Goal: Task Accomplishment & Management: Complete application form

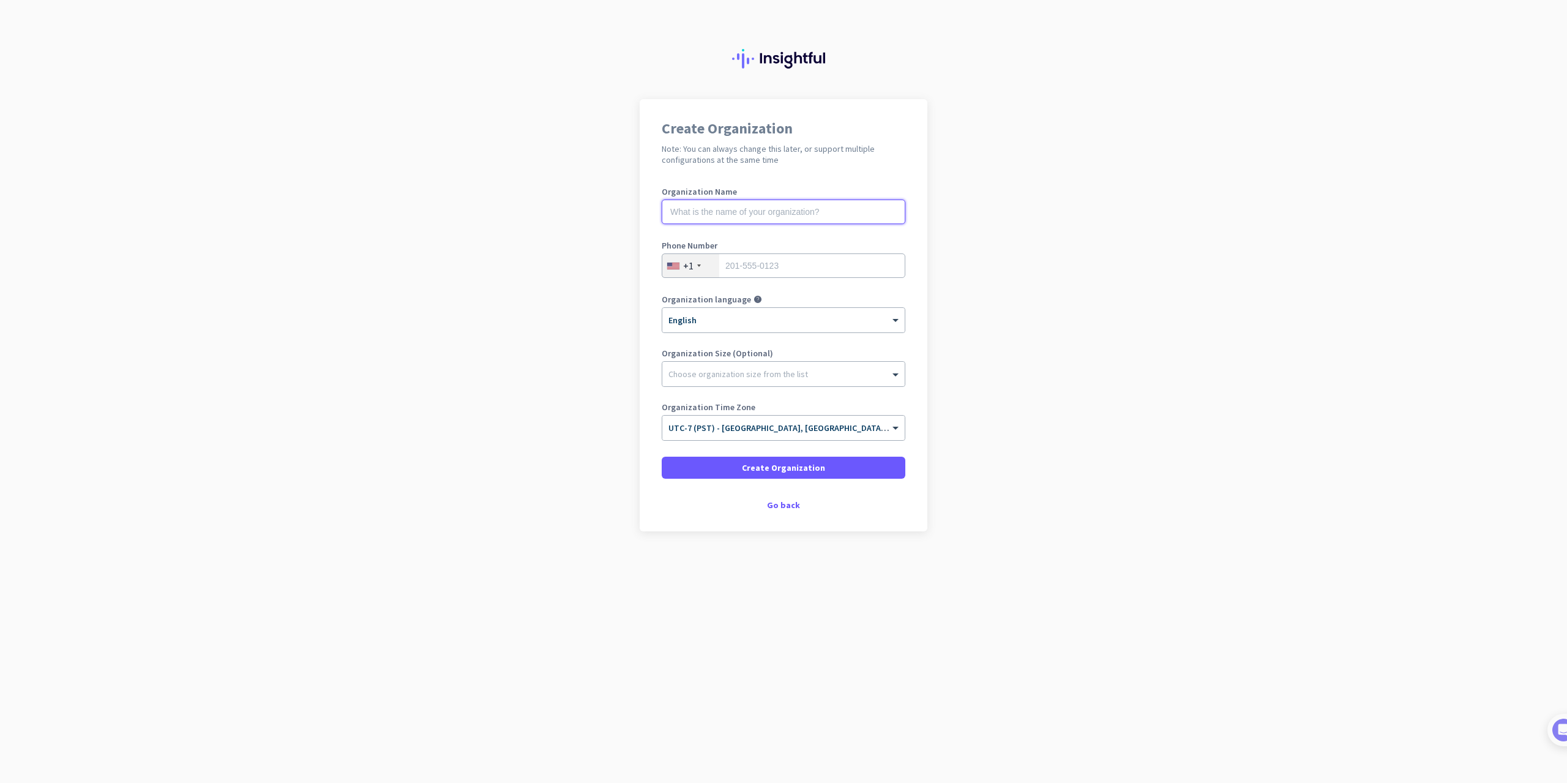
click at [766, 217] on input "text" at bounding box center [784, 212] width 244 height 24
click at [769, 212] on input "text" at bounding box center [784, 212] width 244 height 24
type input "[GEOGRAPHIC_DATA]"
type input "5625564892"
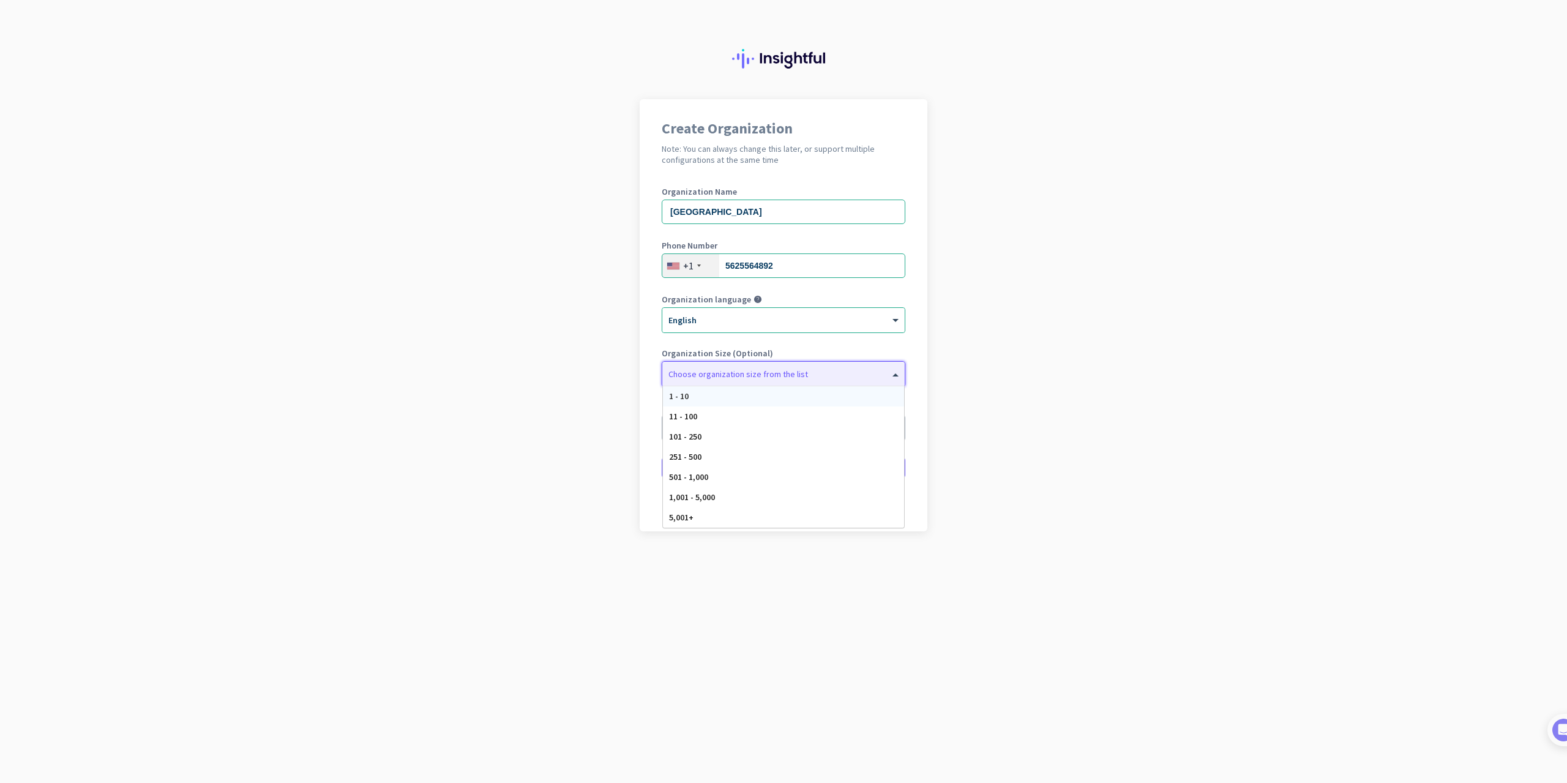
click at [709, 398] on div "1 - 10" at bounding box center [783, 396] width 241 height 20
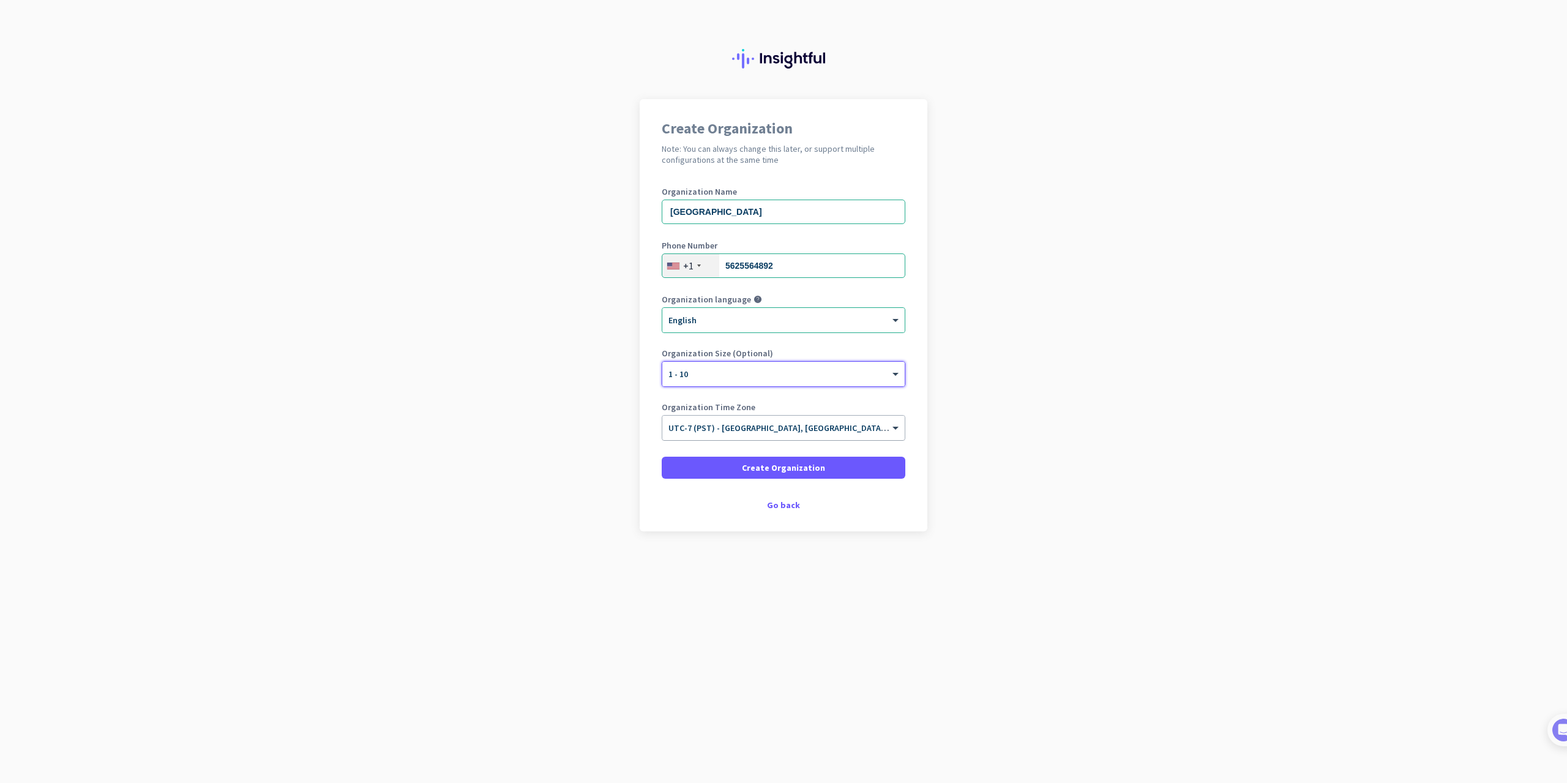
click at [777, 433] on span "UTC-7 (PST) - [GEOGRAPHIC_DATA], [GEOGRAPHIC_DATA], [GEOGRAPHIC_DATA][PERSON_NA…" at bounding box center [890, 427] width 444 height 11
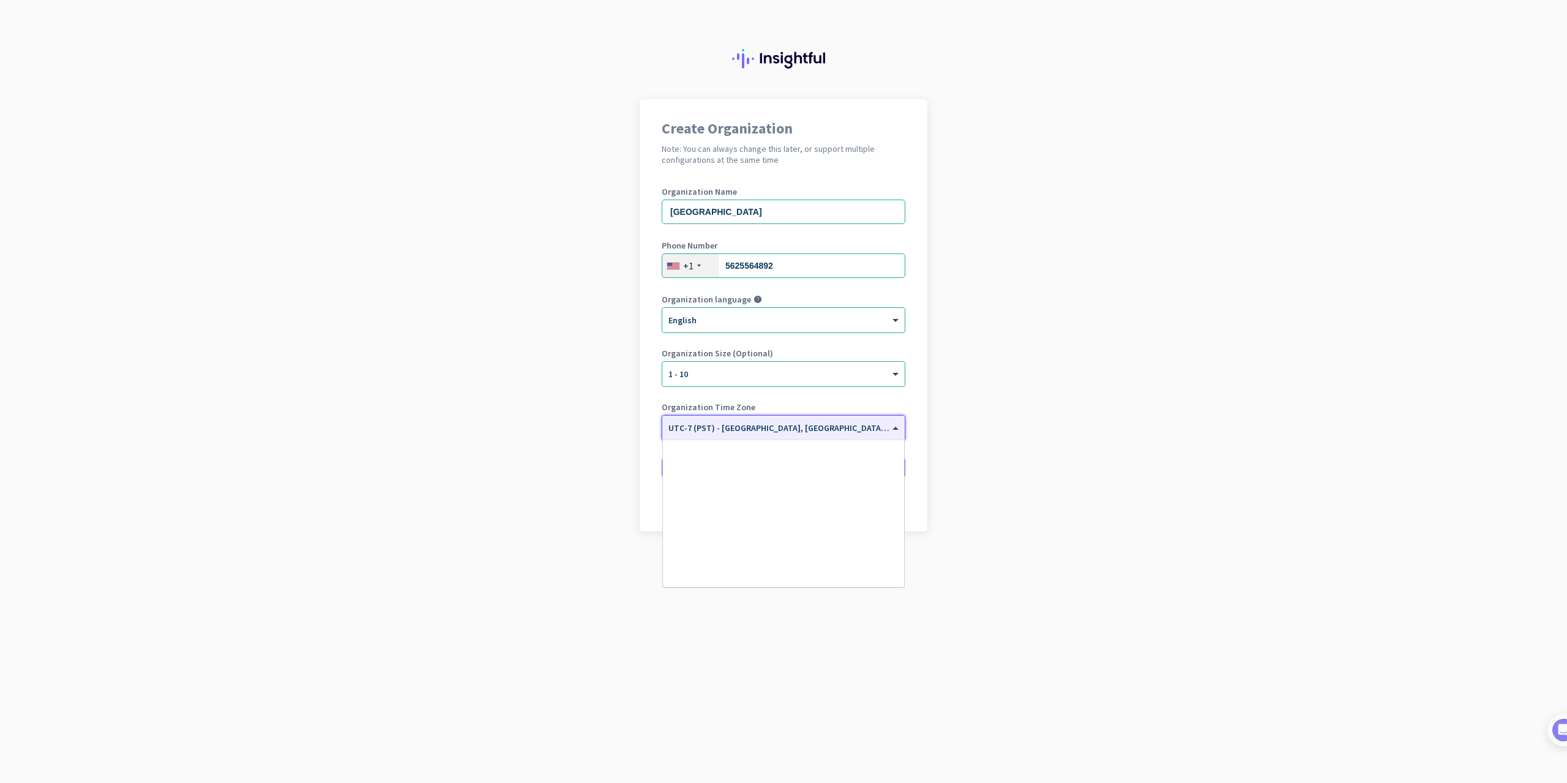
scroll to position [263, 0]
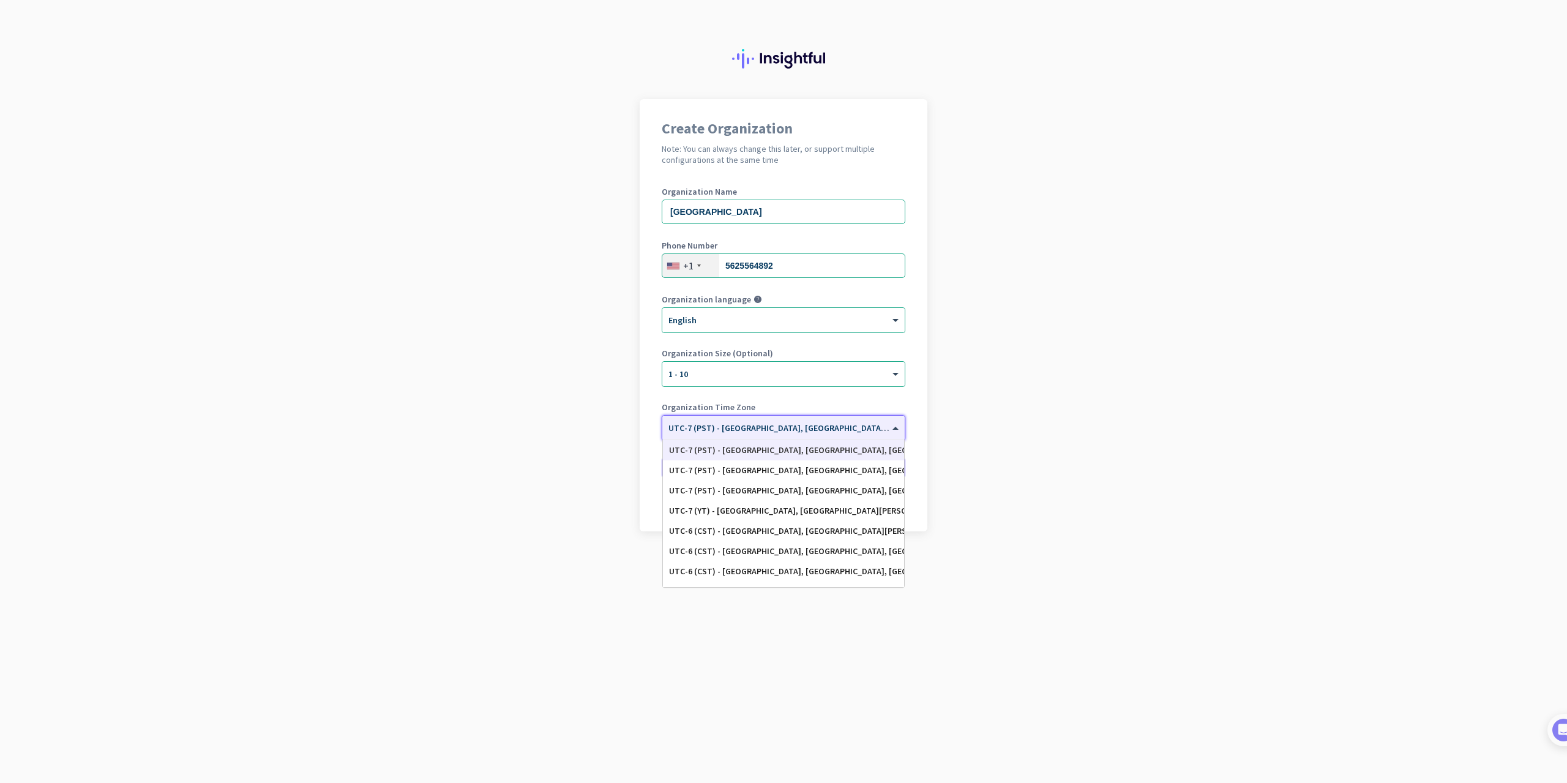
click at [779, 428] on div at bounding box center [783, 424] width 242 height 10
click at [792, 446] on div "UTC-7 (PST) - [GEOGRAPHIC_DATA], [GEOGRAPHIC_DATA], [GEOGRAPHIC_DATA][PERSON_NA…" at bounding box center [783, 450] width 229 height 10
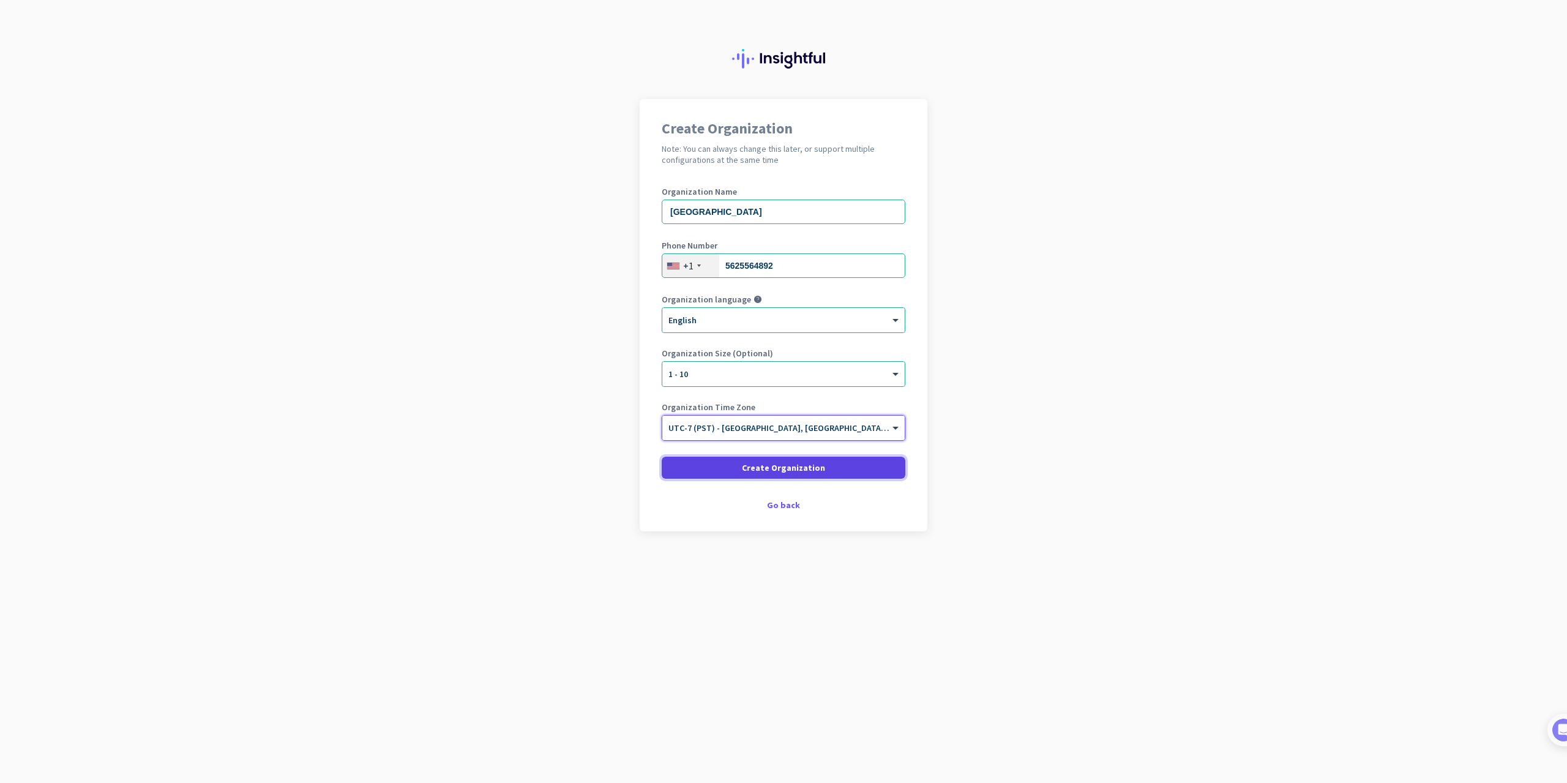
click at [789, 468] on span "Create Organization" at bounding box center [783, 467] width 83 height 12
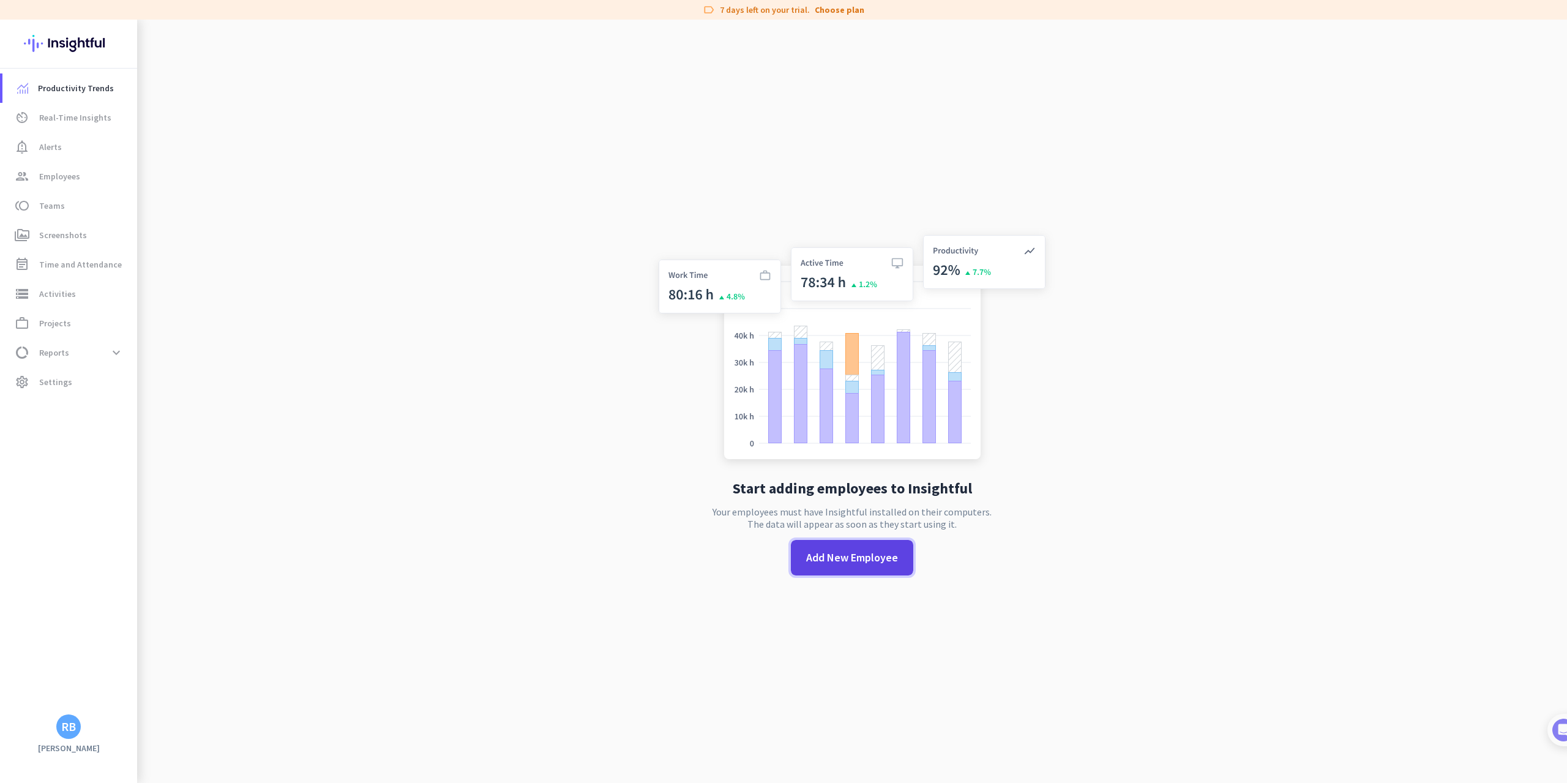
click at [856, 554] on span "Add New Employee" at bounding box center [852, 558] width 92 height 16
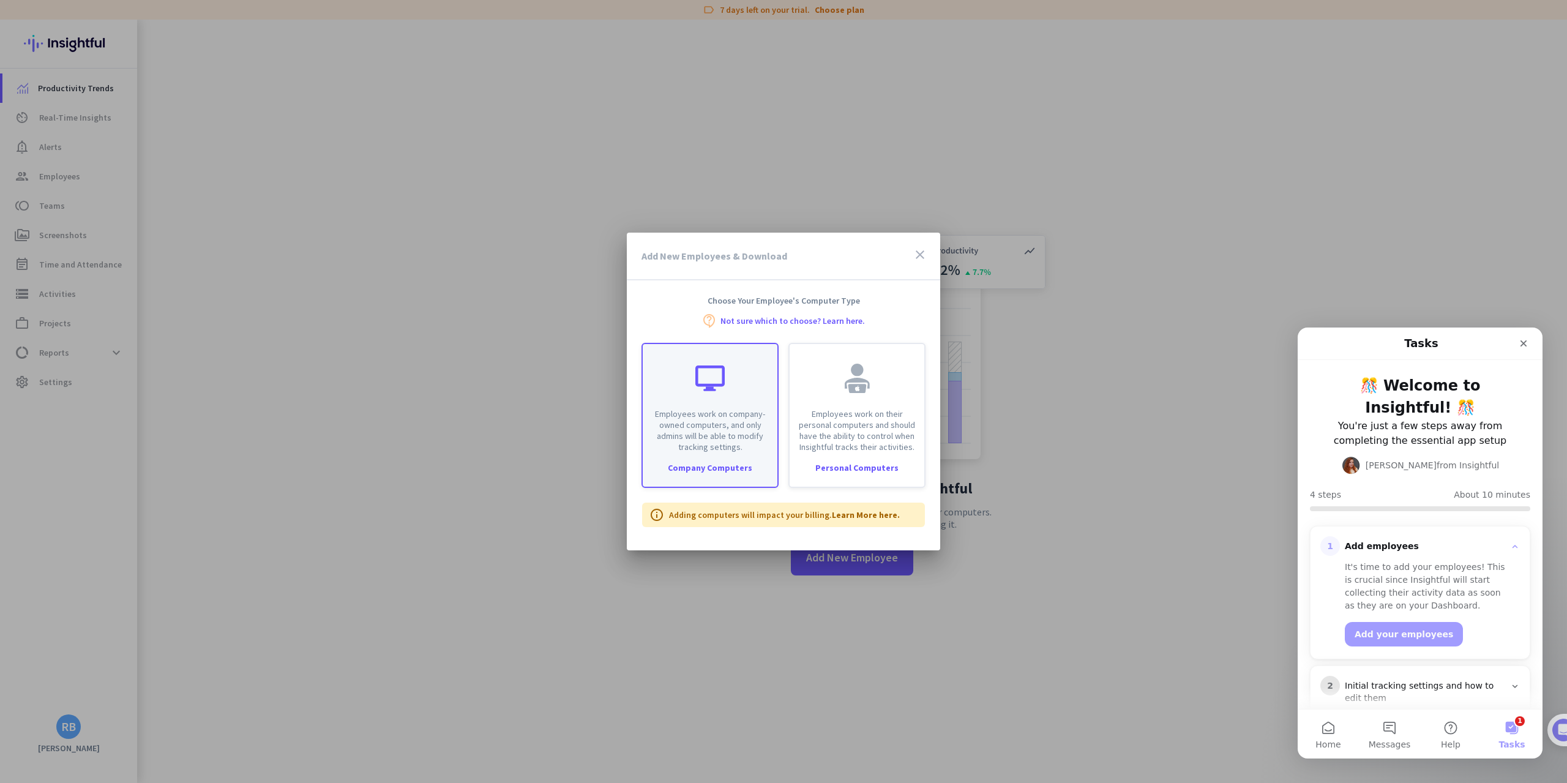
click at [715, 459] on div "Employees work on company-owned computers, and only admins will be able to modi…" at bounding box center [709, 415] width 137 height 145
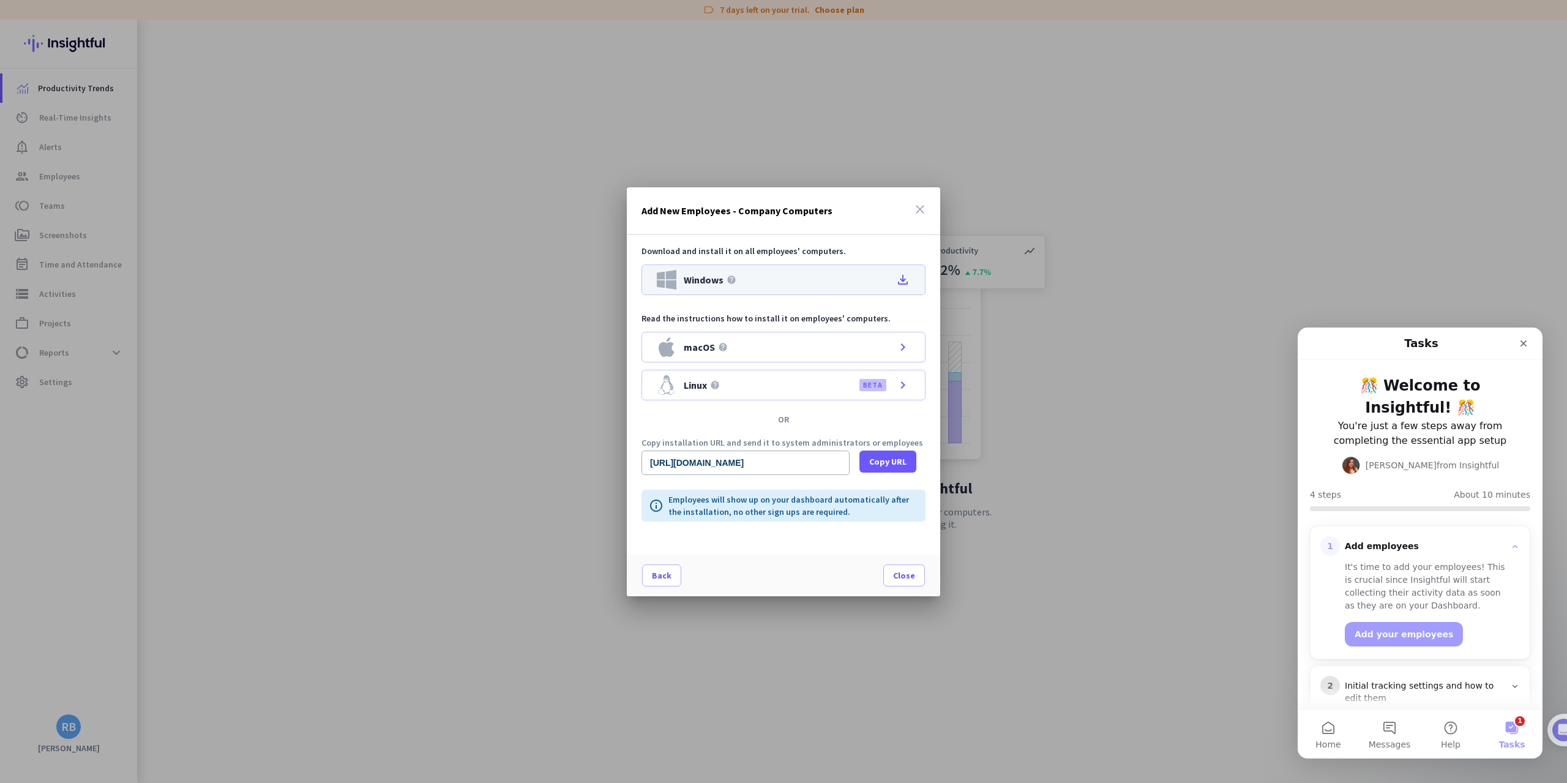
click at [804, 277] on div "Windows help file_download" at bounding box center [783, 279] width 284 height 31
click at [1523, 345] on icon "Close" at bounding box center [1523, 343] width 10 height 10
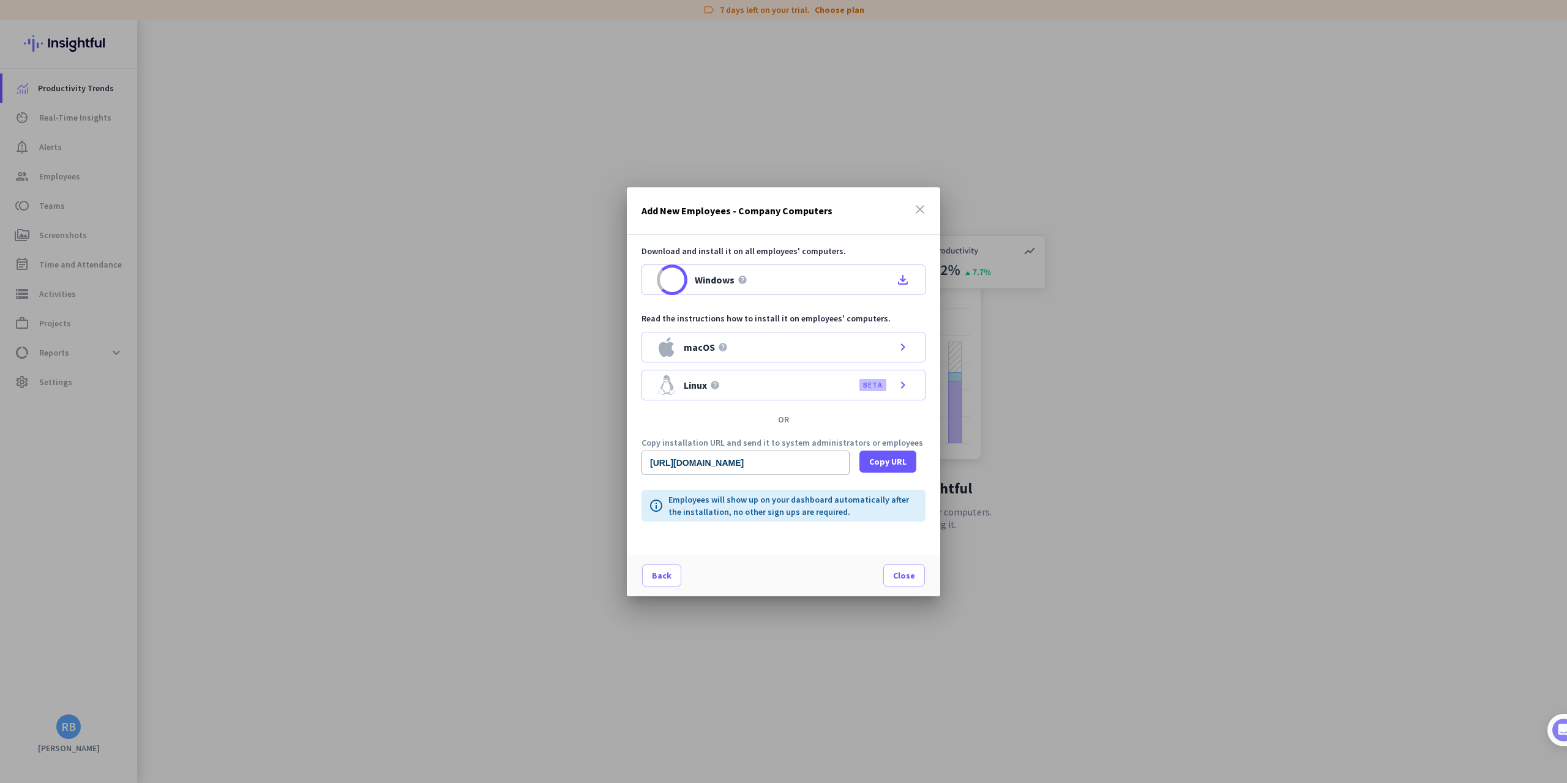
click at [922, 209] on icon "close" at bounding box center [919, 209] width 15 height 15
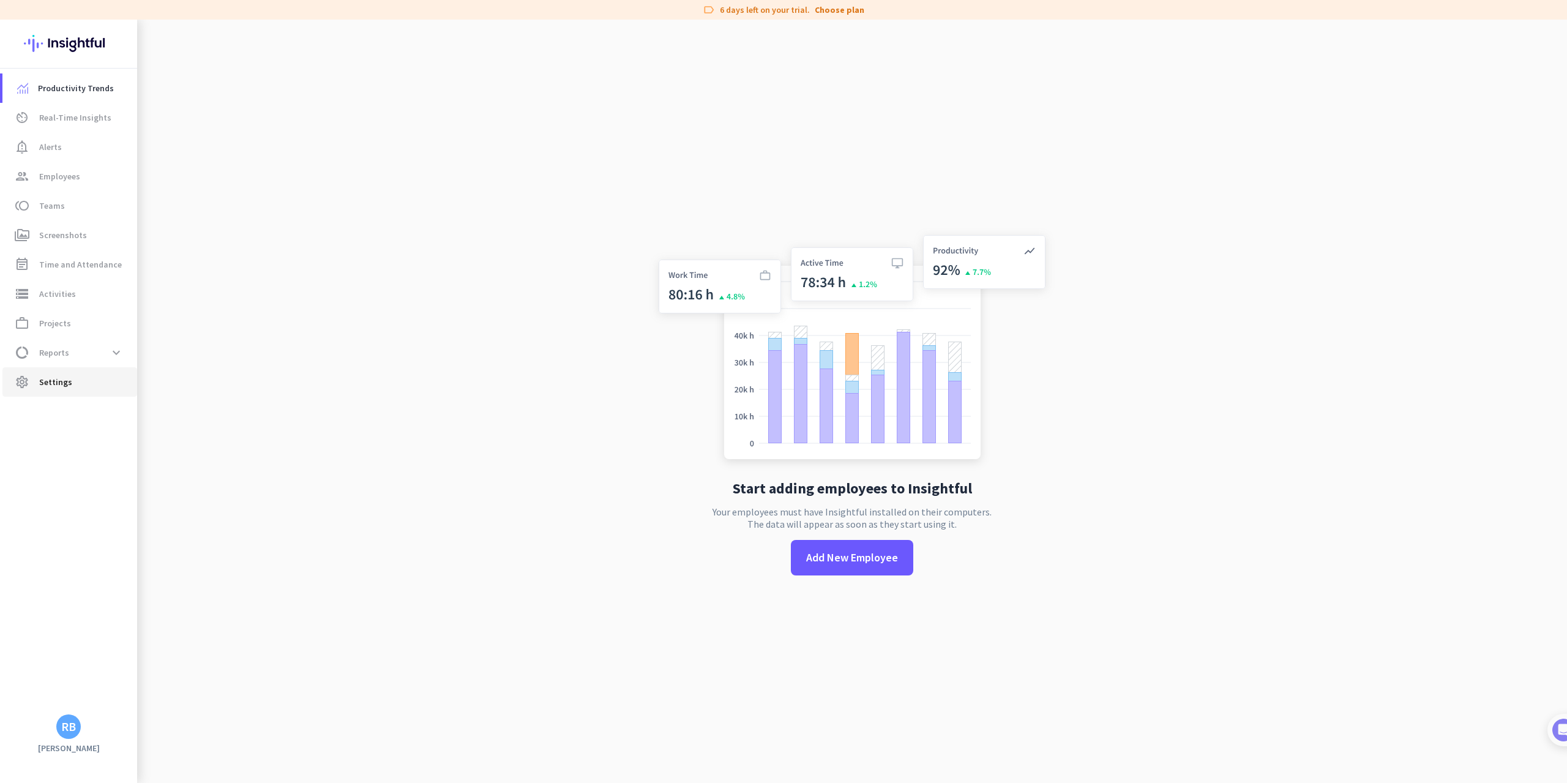
click at [91, 382] on span "settings Settings" at bounding box center [69, 382] width 115 height 15
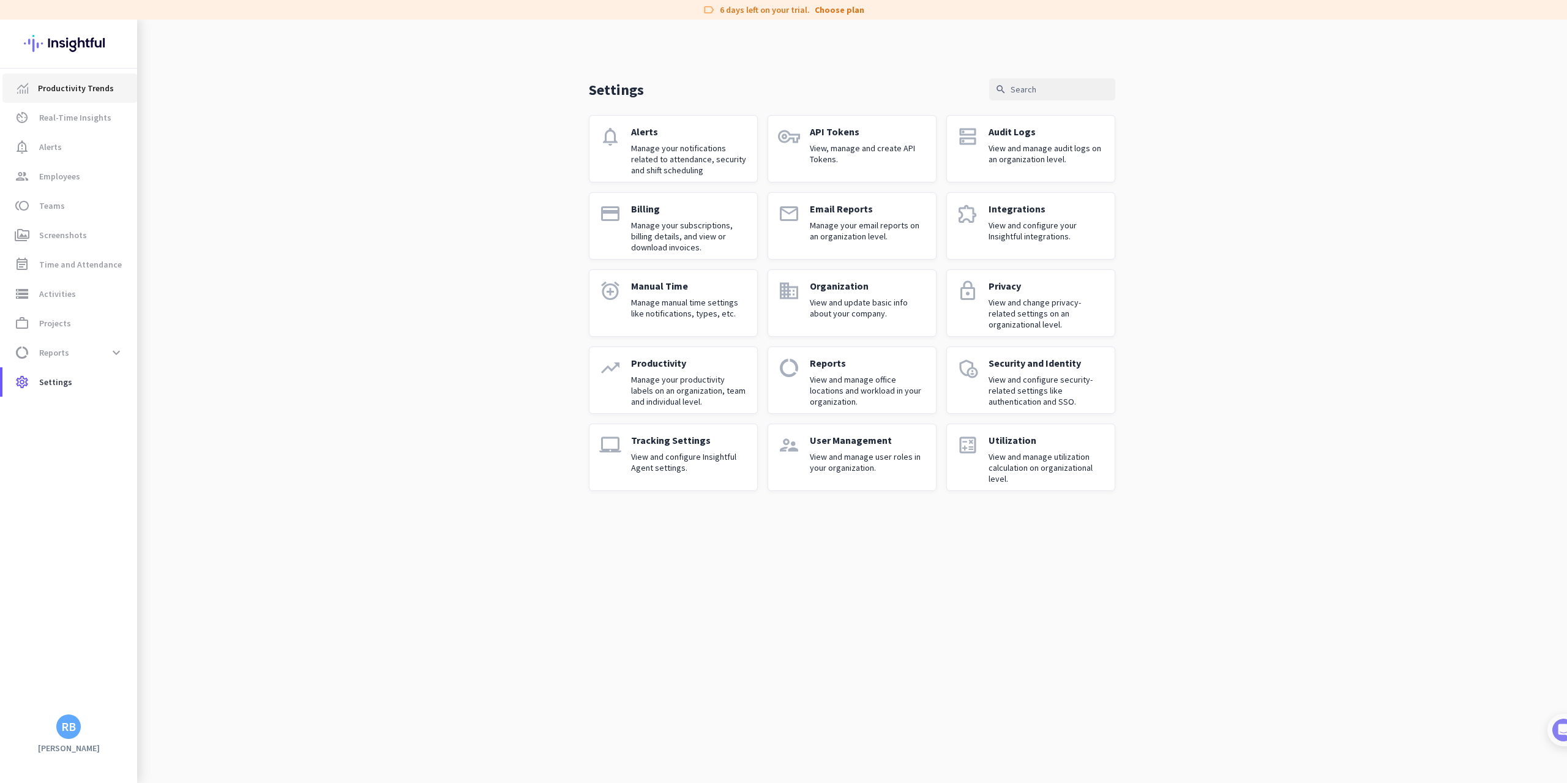
click at [104, 83] on span "Productivity Trends" at bounding box center [76, 88] width 76 height 15
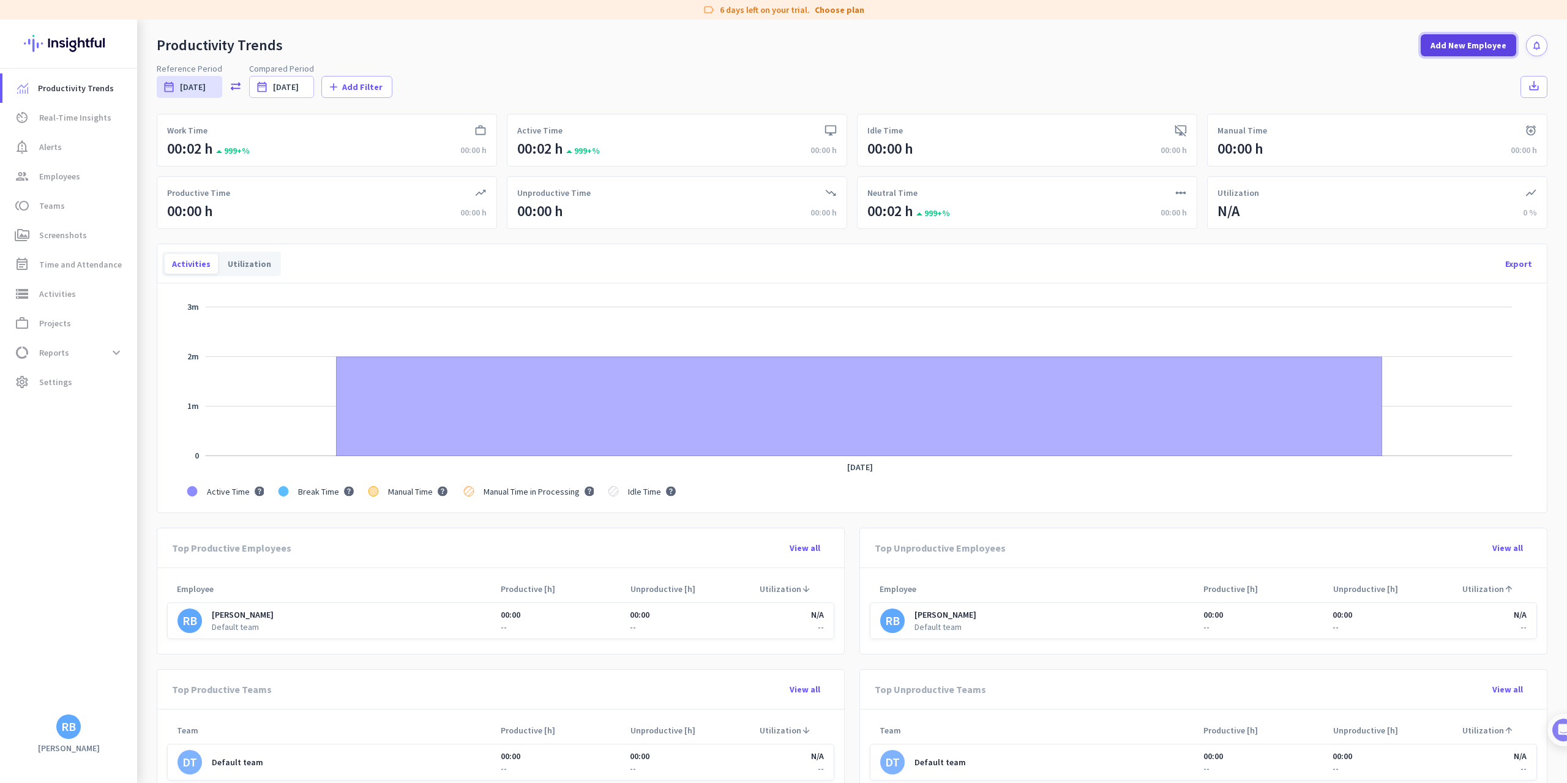
click at [1467, 43] on span "Add New Employee" at bounding box center [1468, 45] width 76 height 12
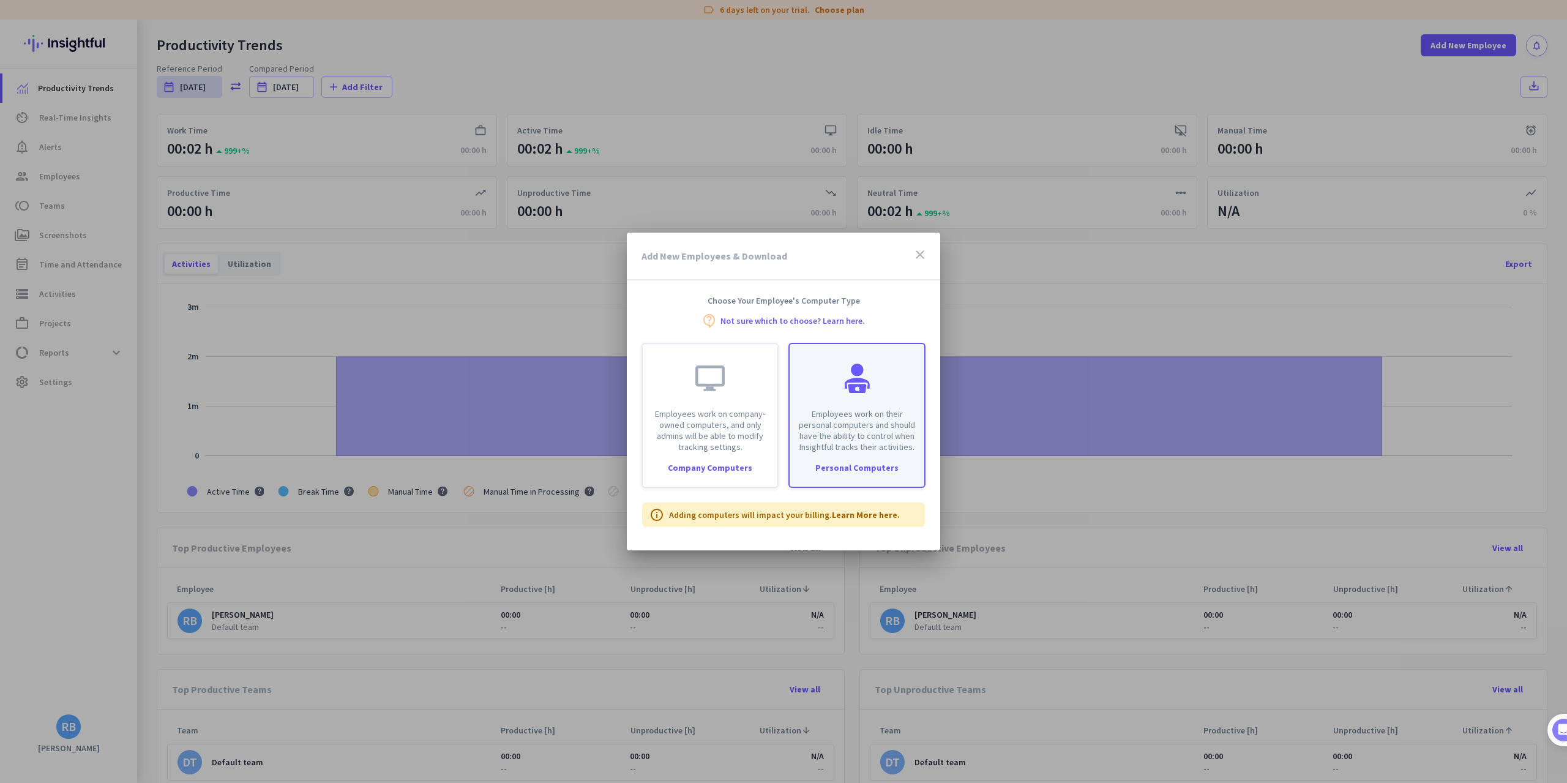
click at [852, 452] on p "Employees work on their personal computers and should have the ability to contr…" at bounding box center [857, 430] width 120 height 44
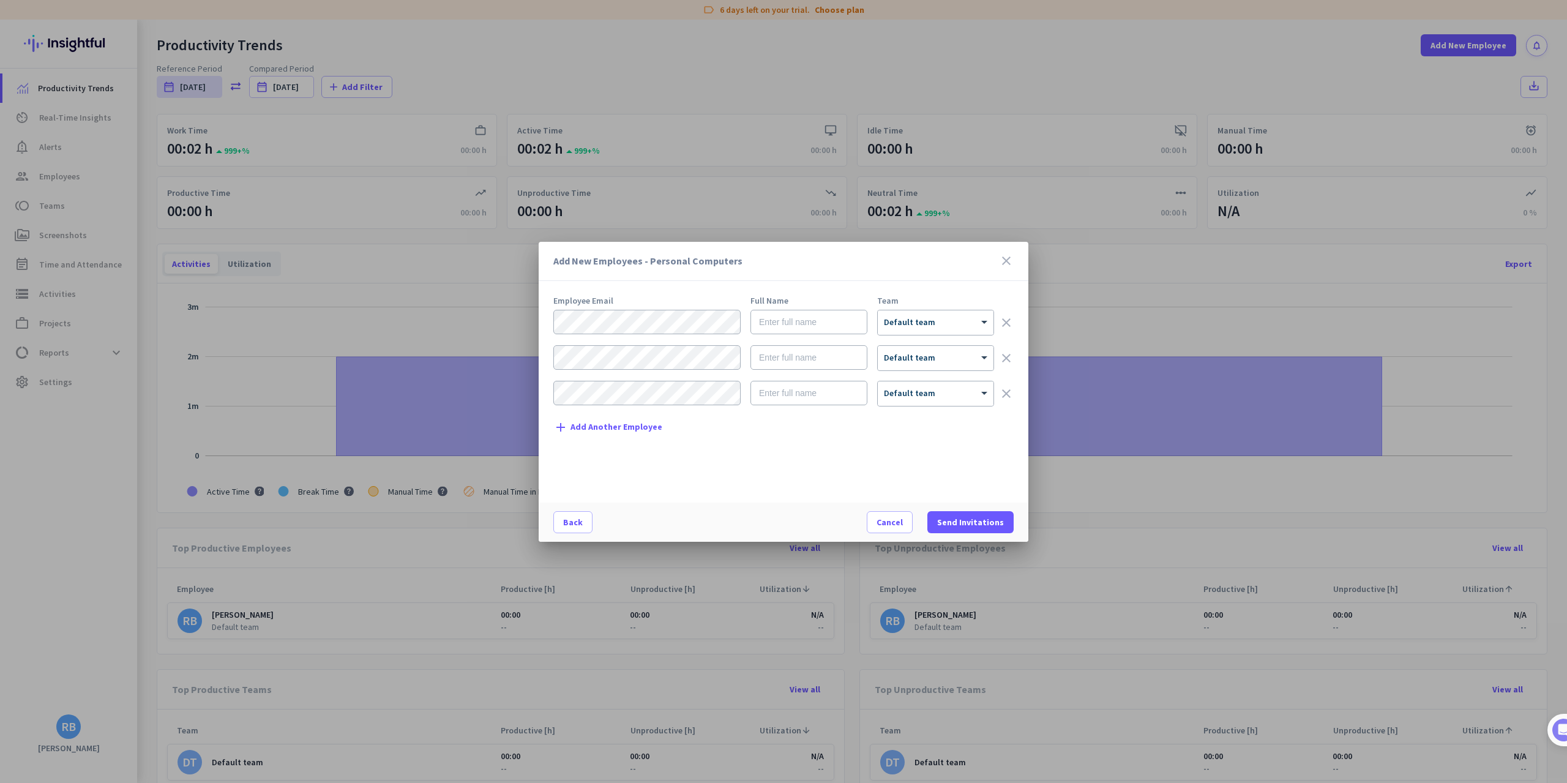
click at [650, 335] on div at bounding box center [646, 323] width 187 height 26
click at [709, 472] on div "Employee Email Full Name Team × Default team clear × Default team clear × Defau…" at bounding box center [788, 393] width 470 height 194
click at [791, 474] on div "Employee Email Full Name Team × Default team clear × Default team clear × Defau…" at bounding box center [788, 393] width 470 height 194
type input "[PERSON_NAME]"
click at [902, 328] on div "× Default team" at bounding box center [936, 322] width 116 height 24
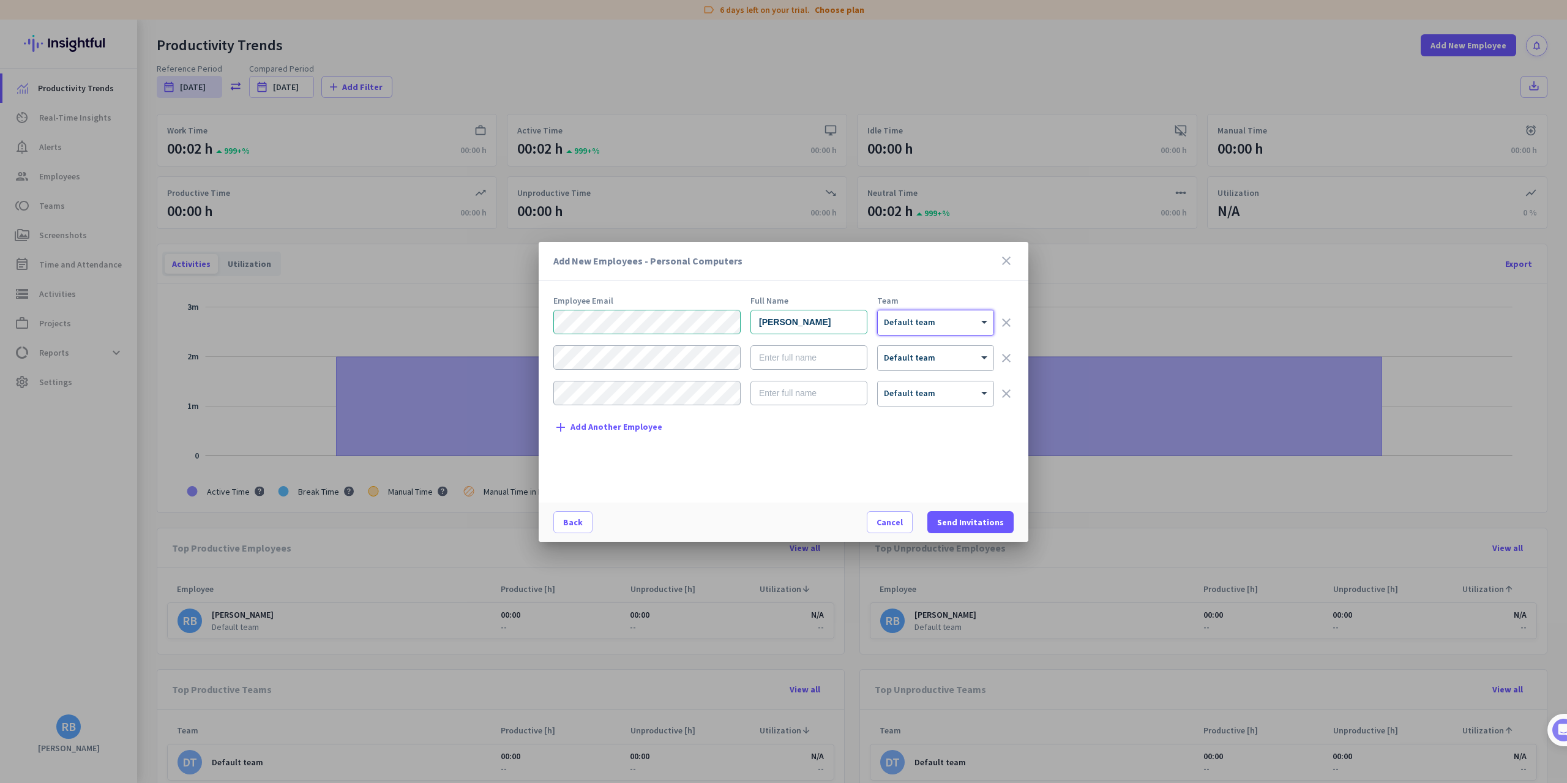
click at [903, 321] on div at bounding box center [936, 318] width 116 height 10
click at [960, 527] on span "Send Invitations" at bounding box center [970, 522] width 67 height 12
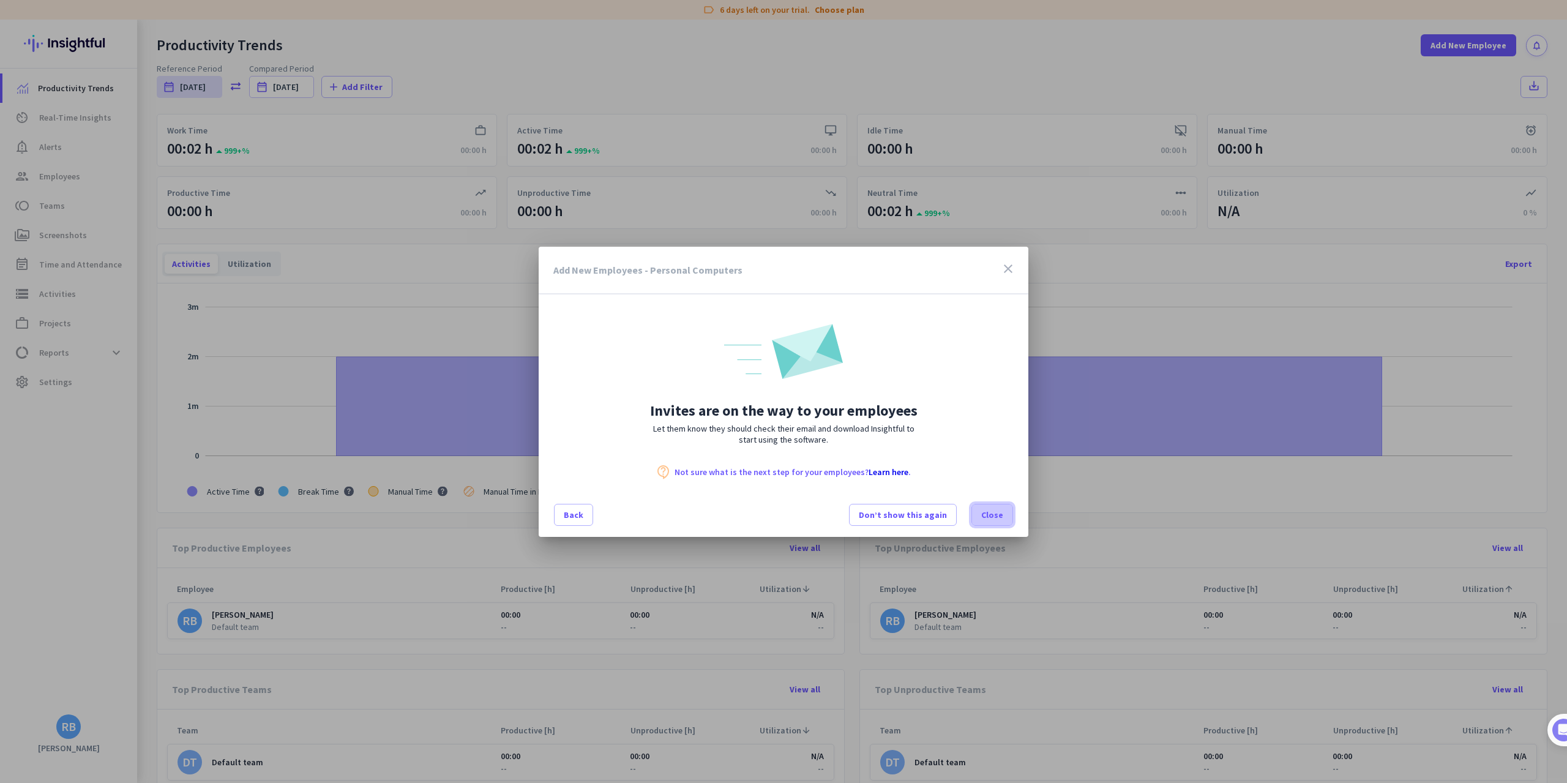
click at [994, 512] on span "Close" at bounding box center [992, 515] width 22 height 12
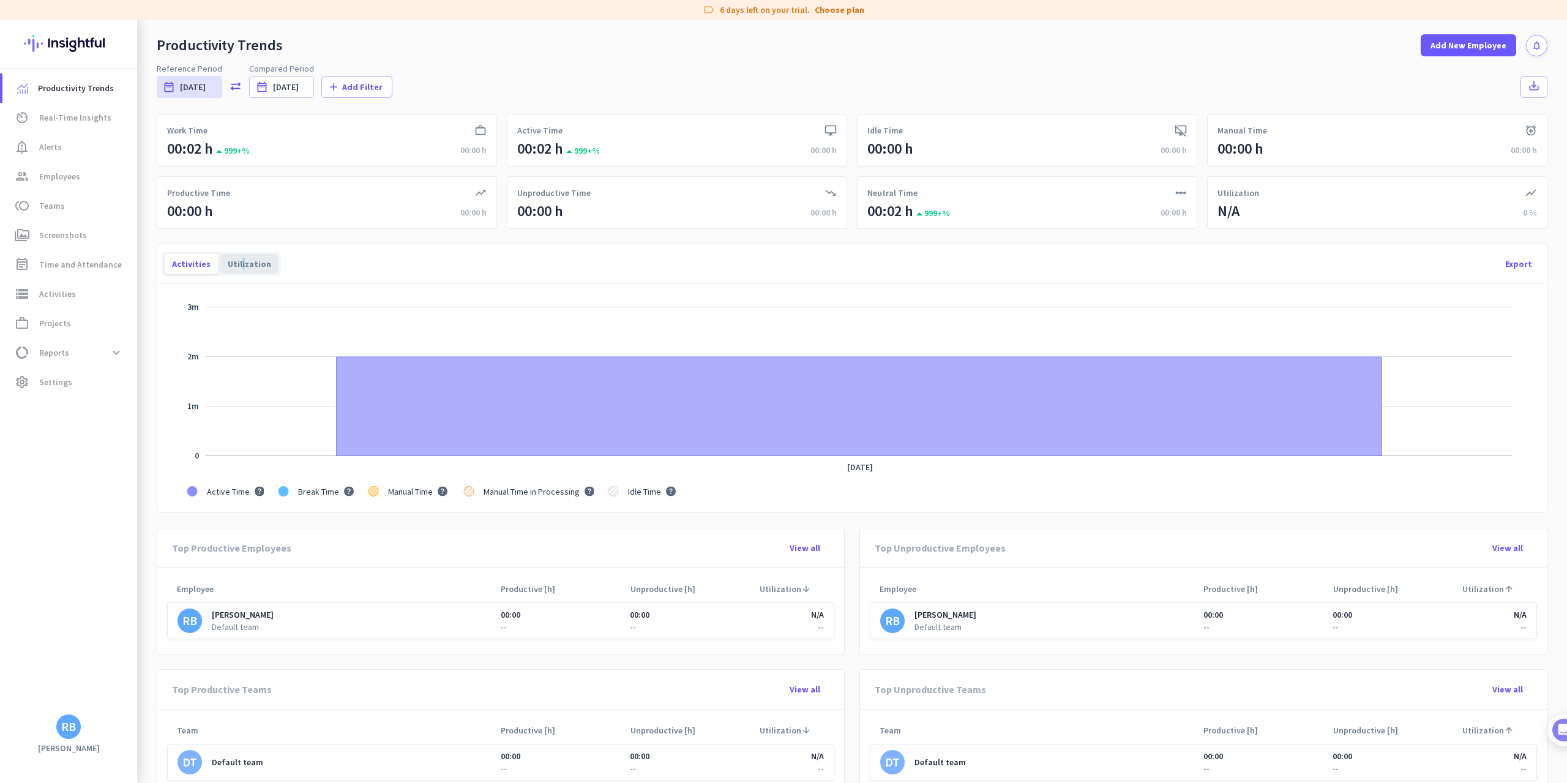
drag, startPoint x: 236, startPoint y: 263, endPoint x: 228, endPoint y: 260, distance: 9.1
click at [239, 261] on div "Utilization" at bounding box center [249, 264] width 58 height 20
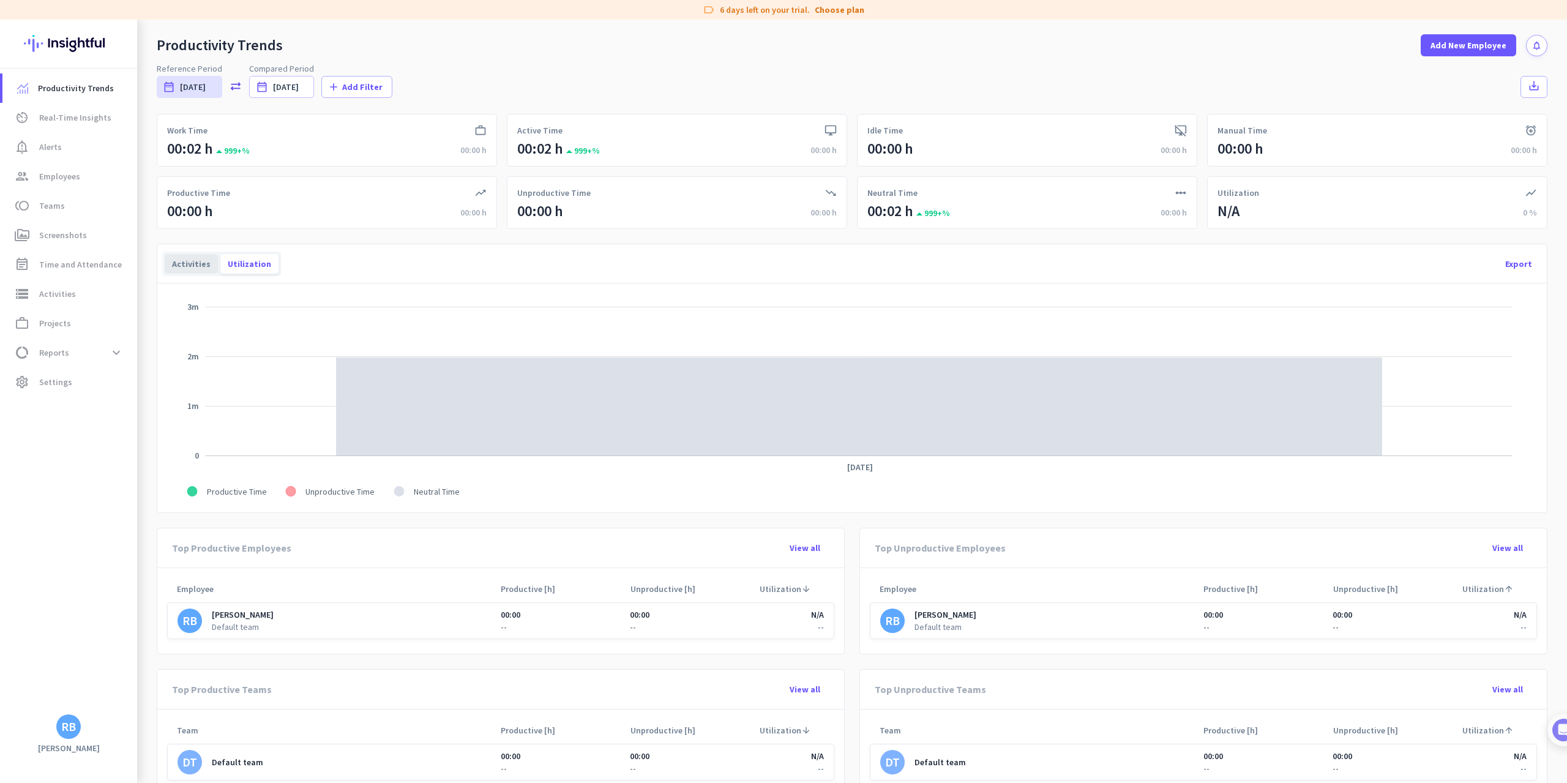
click at [195, 265] on div "Activities" at bounding box center [191, 264] width 53 height 20
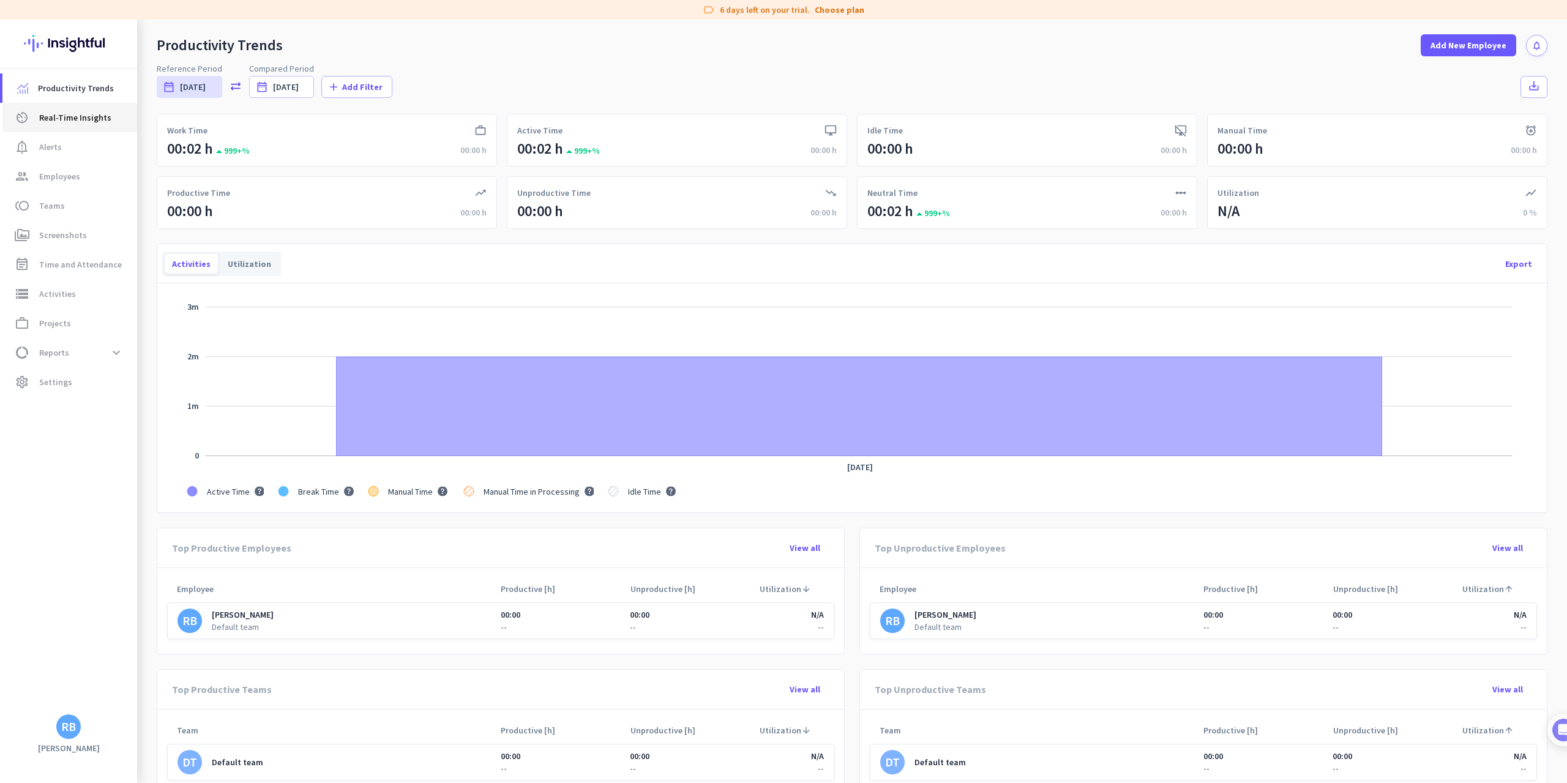
click at [39, 115] on span "av_timer Real-Time Insights" at bounding box center [69, 117] width 115 height 15
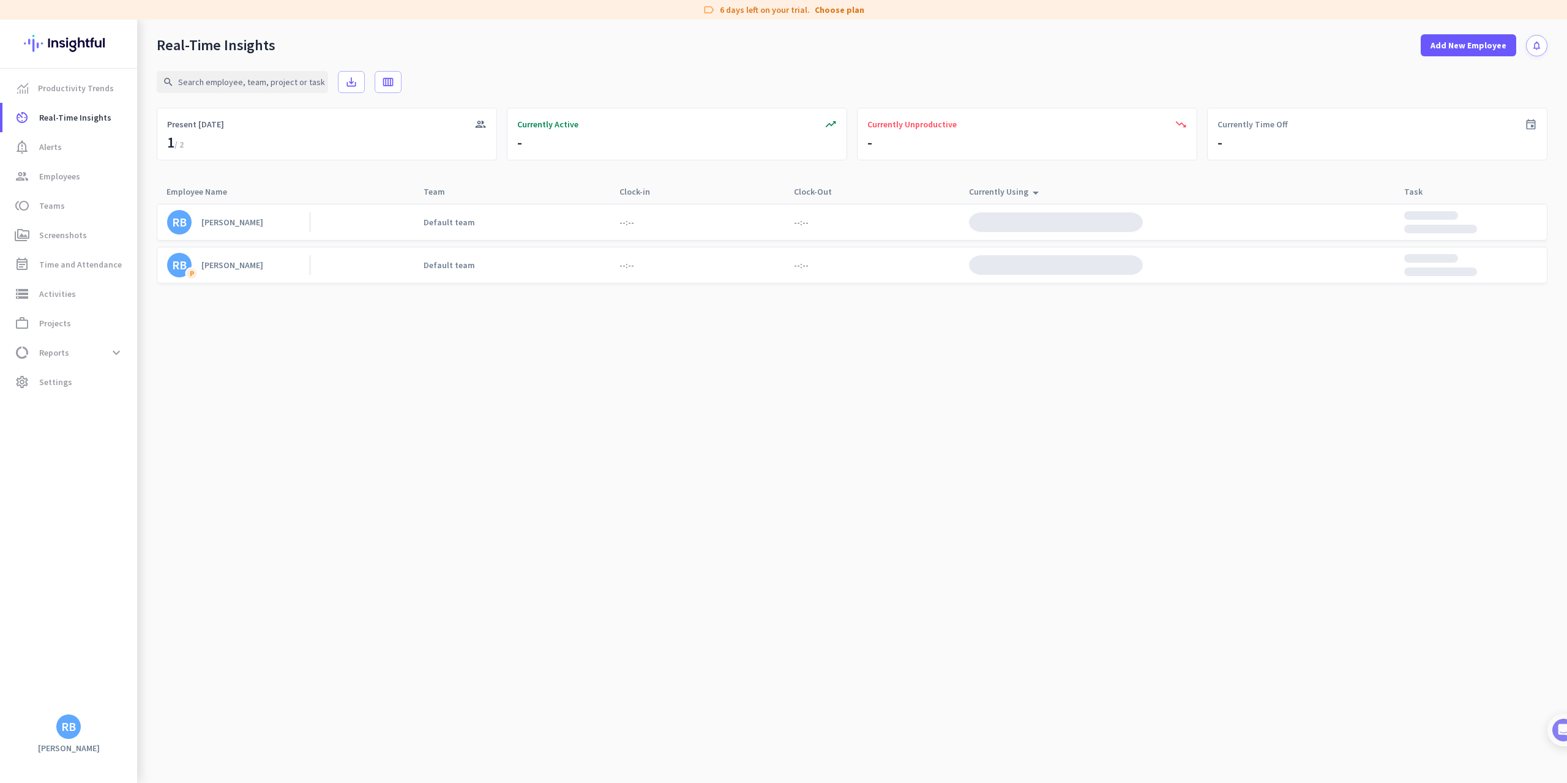
click at [253, 226] on div "[PERSON_NAME]" at bounding box center [232, 222] width 62 height 11
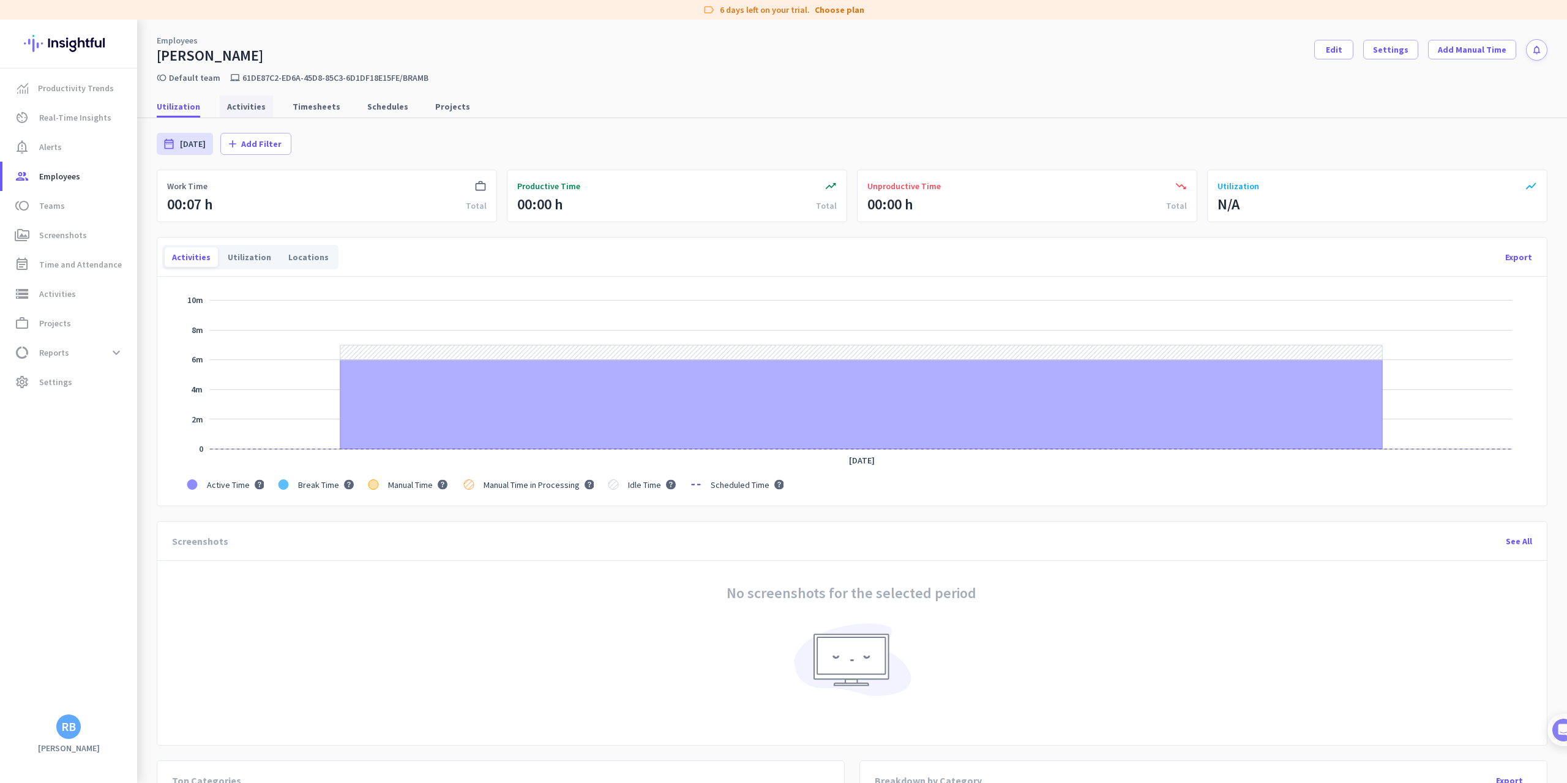
click at [244, 108] on span "Activities" at bounding box center [246, 106] width 39 height 12
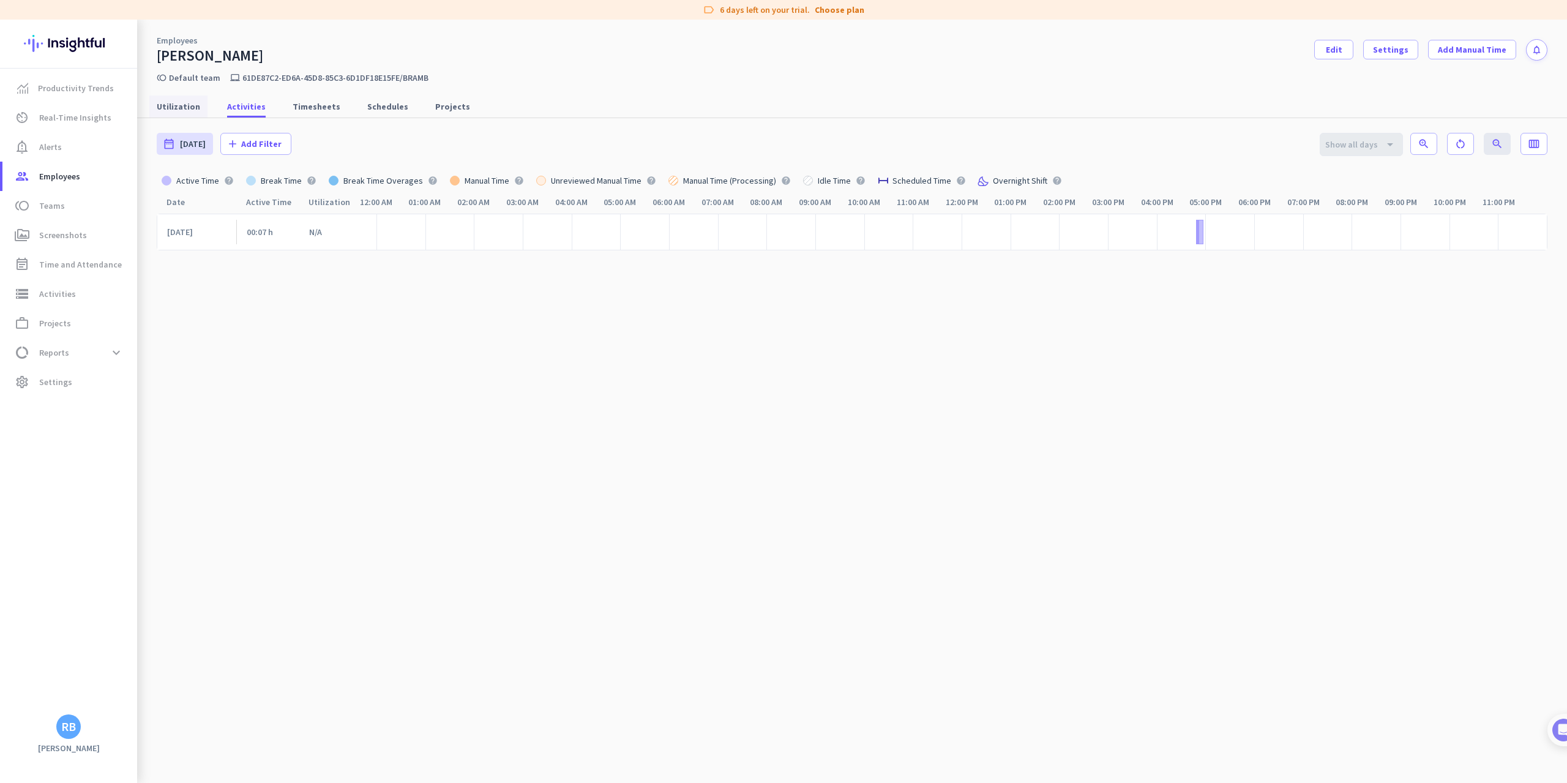
click at [186, 105] on span "Utilization" at bounding box center [178, 106] width 43 height 12
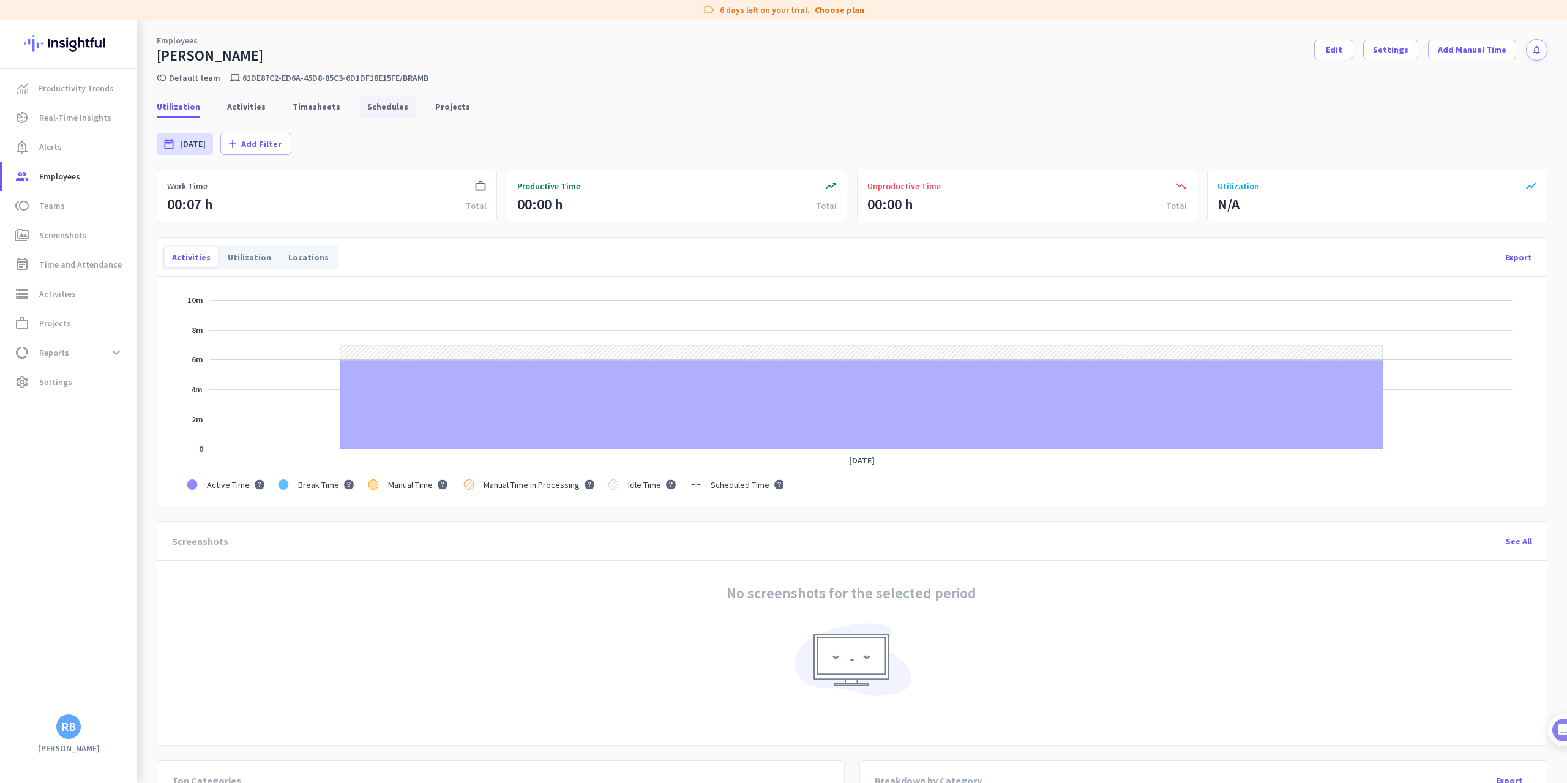
click at [367, 105] on span "Schedules" at bounding box center [387, 106] width 41 height 12
type input "[DATE] - [DATE]"
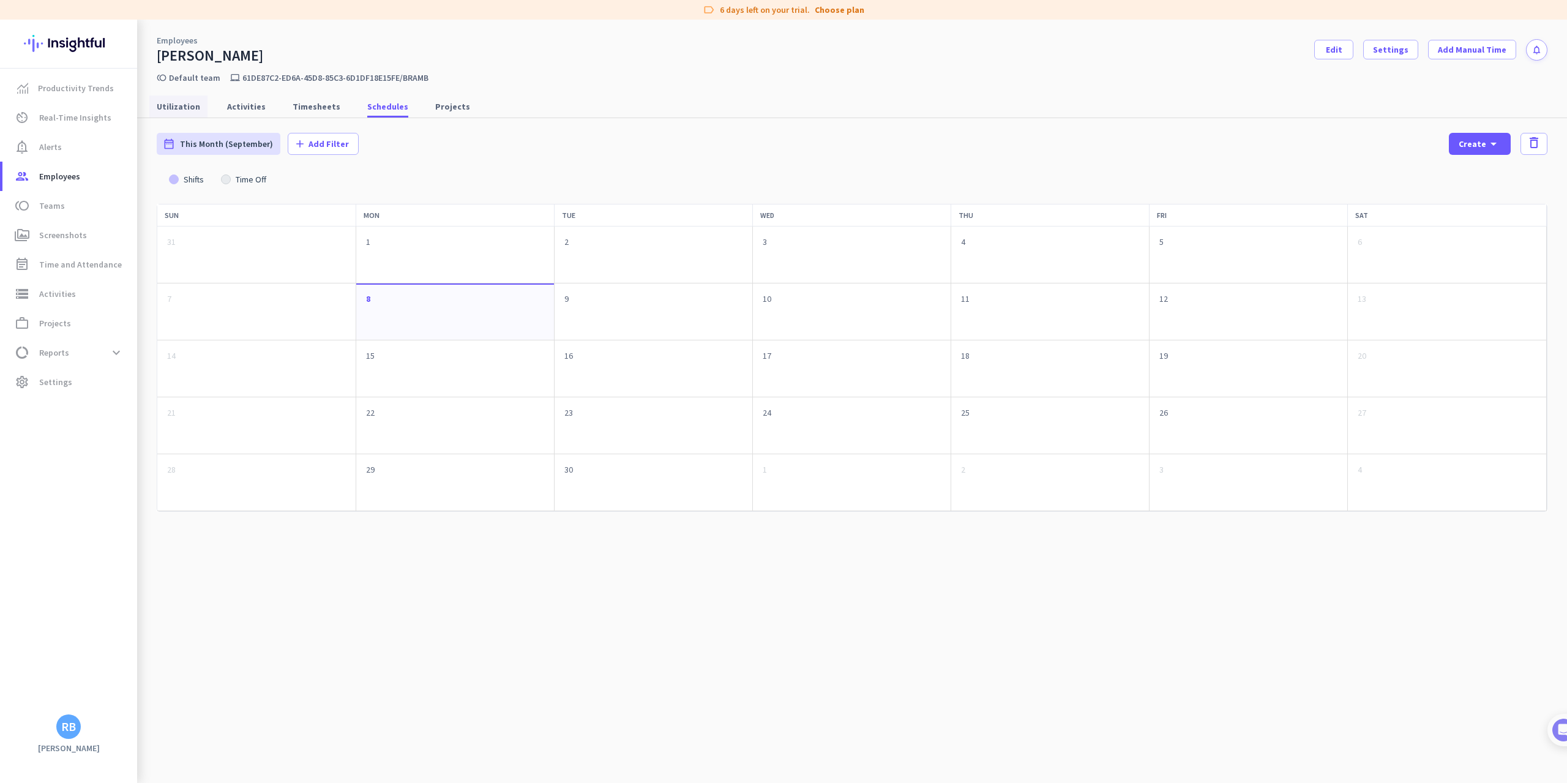
click at [182, 110] on span "Utilization" at bounding box center [178, 106] width 43 height 12
type input "[DATE] - [DATE]"
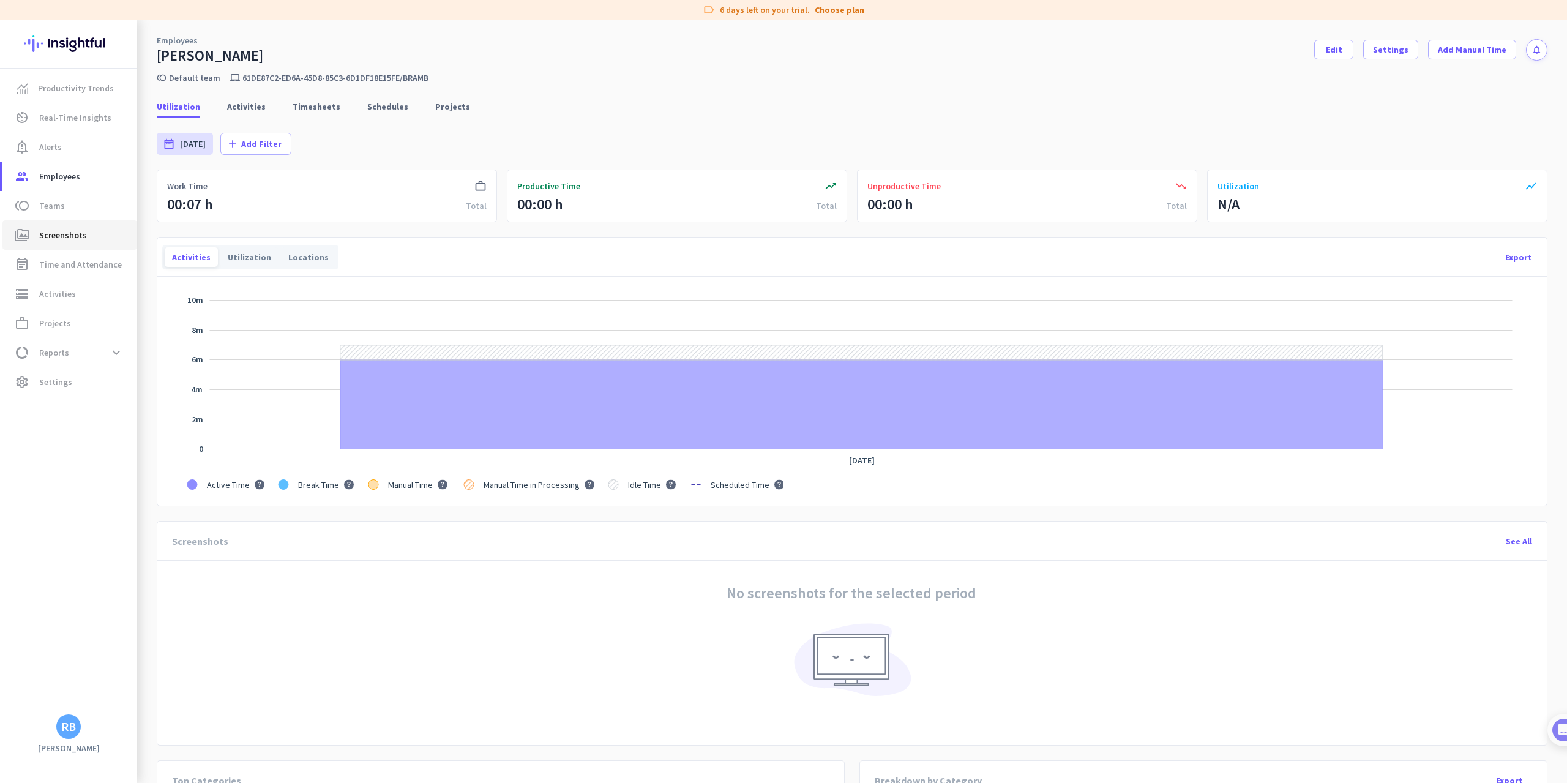
click at [68, 238] on span "Screenshots" at bounding box center [63, 235] width 48 height 15
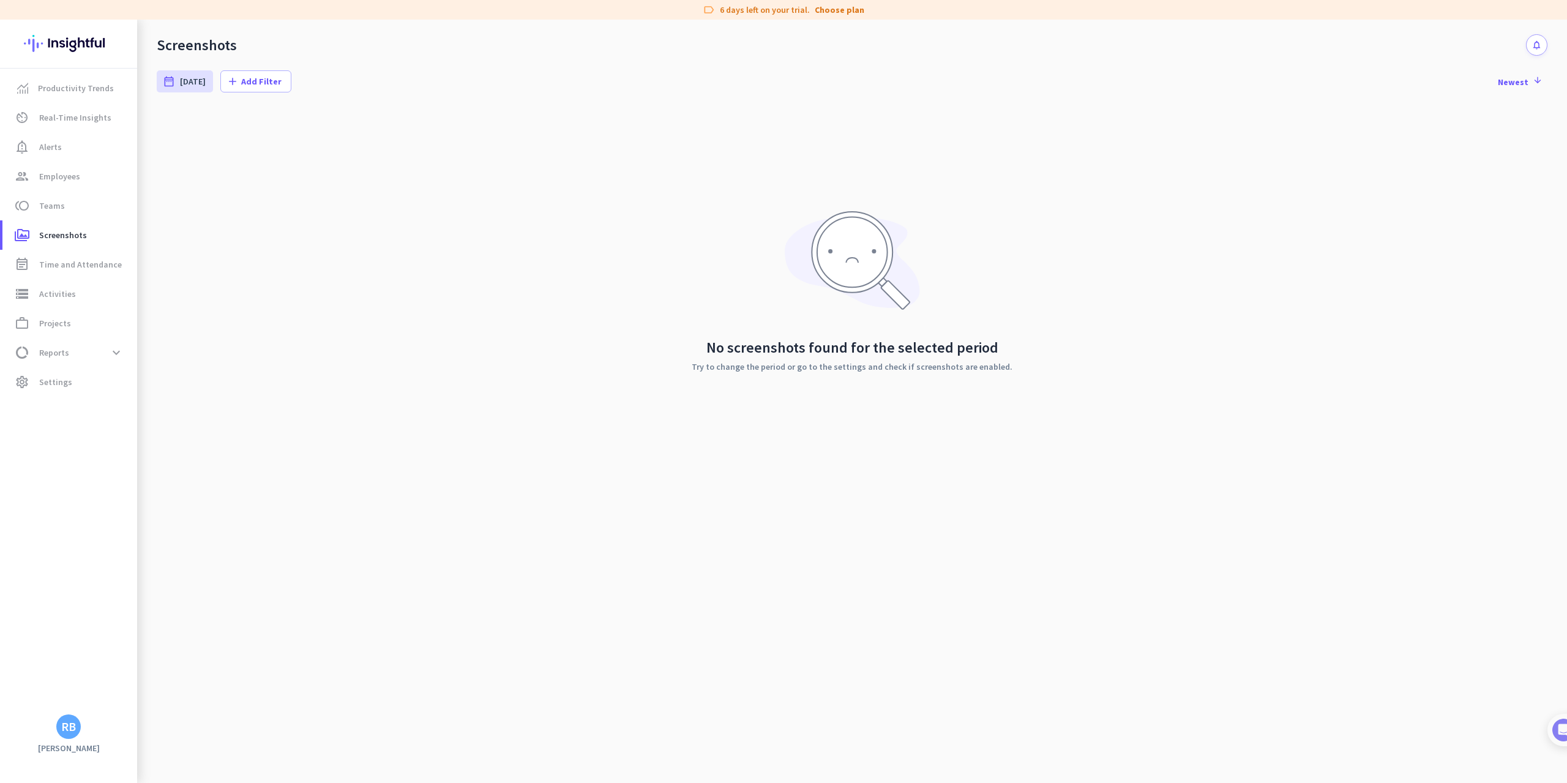
click at [877, 360] on div "No screenshots found for the selected period Try to change the period or go to …" at bounding box center [852, 355] width 321 height 31
click at [871, 356] on div "No screenshots found for the selected period Try to change the period or go to …" at bounding box center [852, 355] width 321 height 31
click at [236, 81] on div "add Add Filter" at bounding box center [253, 81] width 55 height 12
click at [178, 275] on div at bounding box center [783, 391] width 1567 height 783
click at [105, 271] on span "Time and Attendance" at bounding box center [80, 264] width 83 height 15
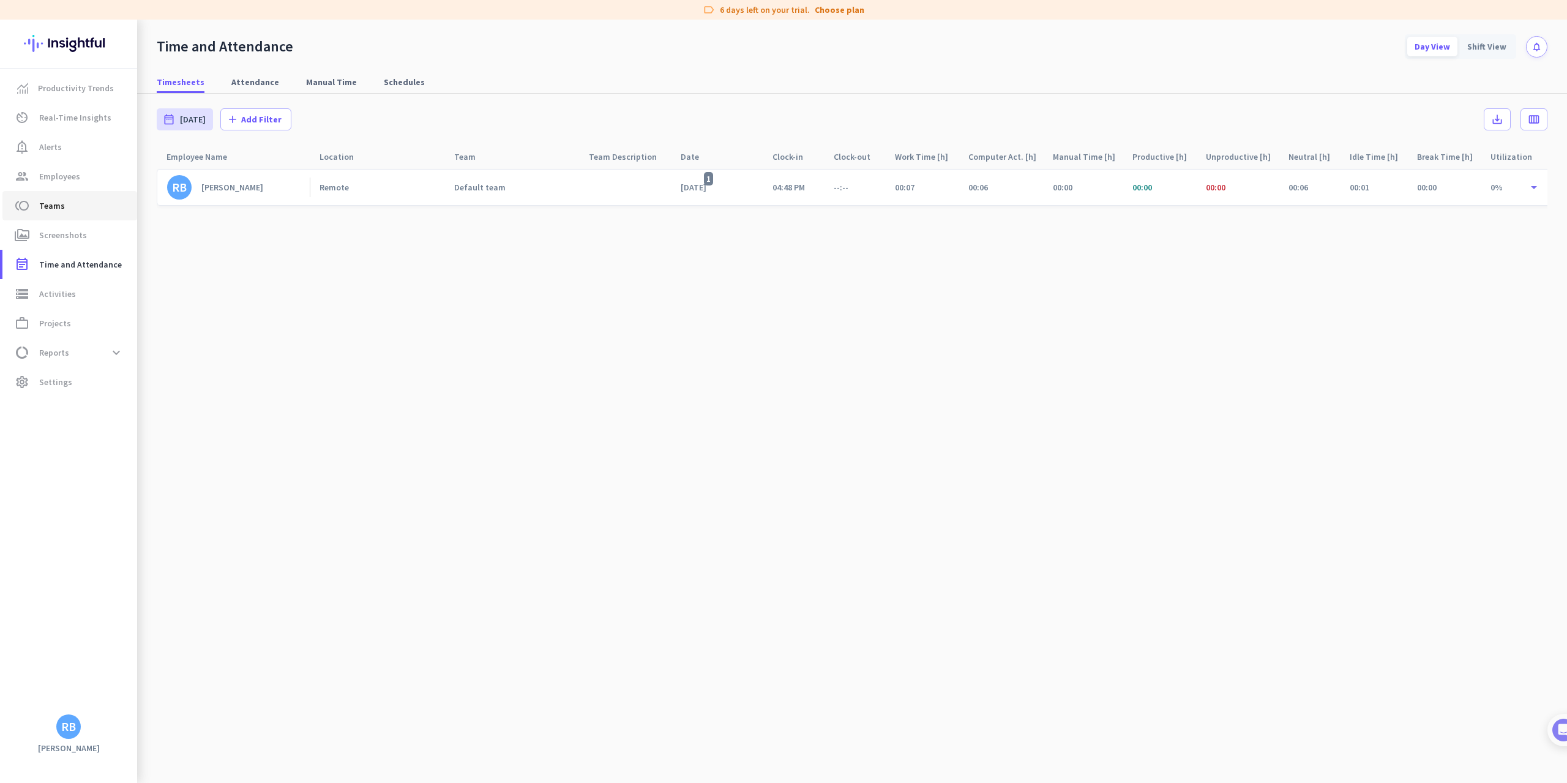
click at [98, 217] on link "toll Teams" at bounding box center [69, 205] width 135 height 29
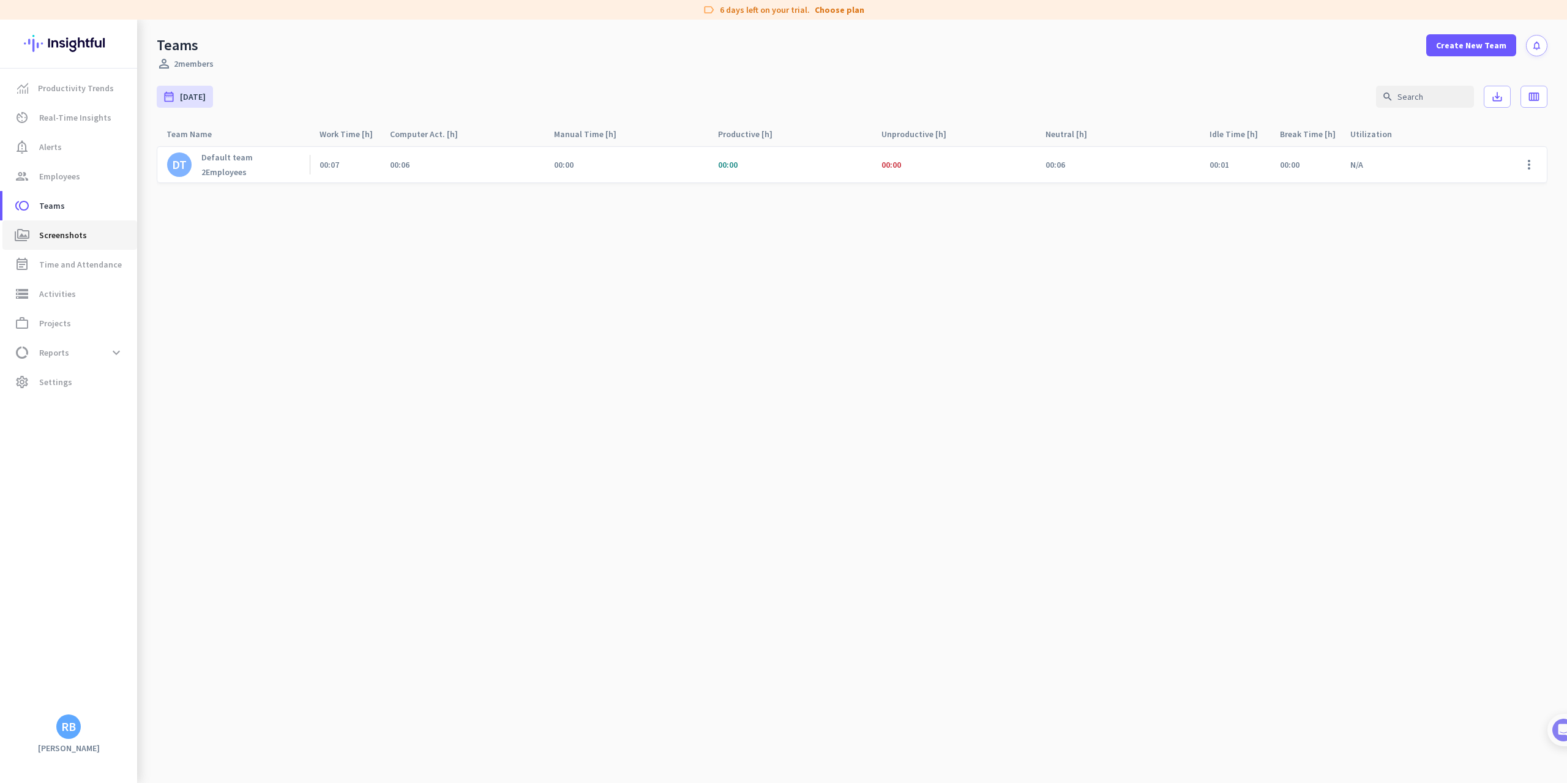
click at [74, 245] on link "perm_media Screenshots" at bounding box center [69, 234] width 135 height 29
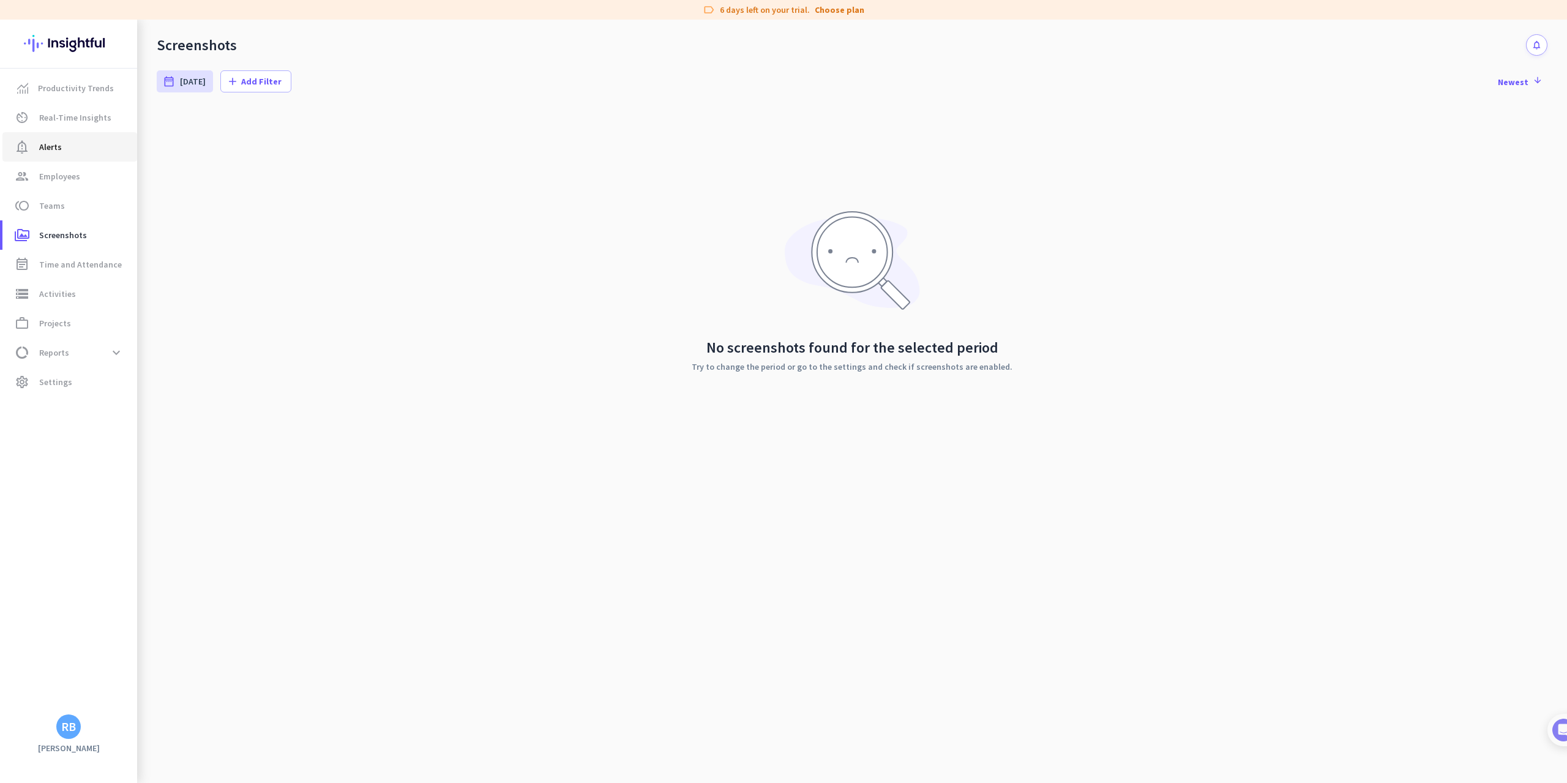
click at [41, 155] on link "notification_important Alerts" at bounding box center [69, 146] width 135 height 29
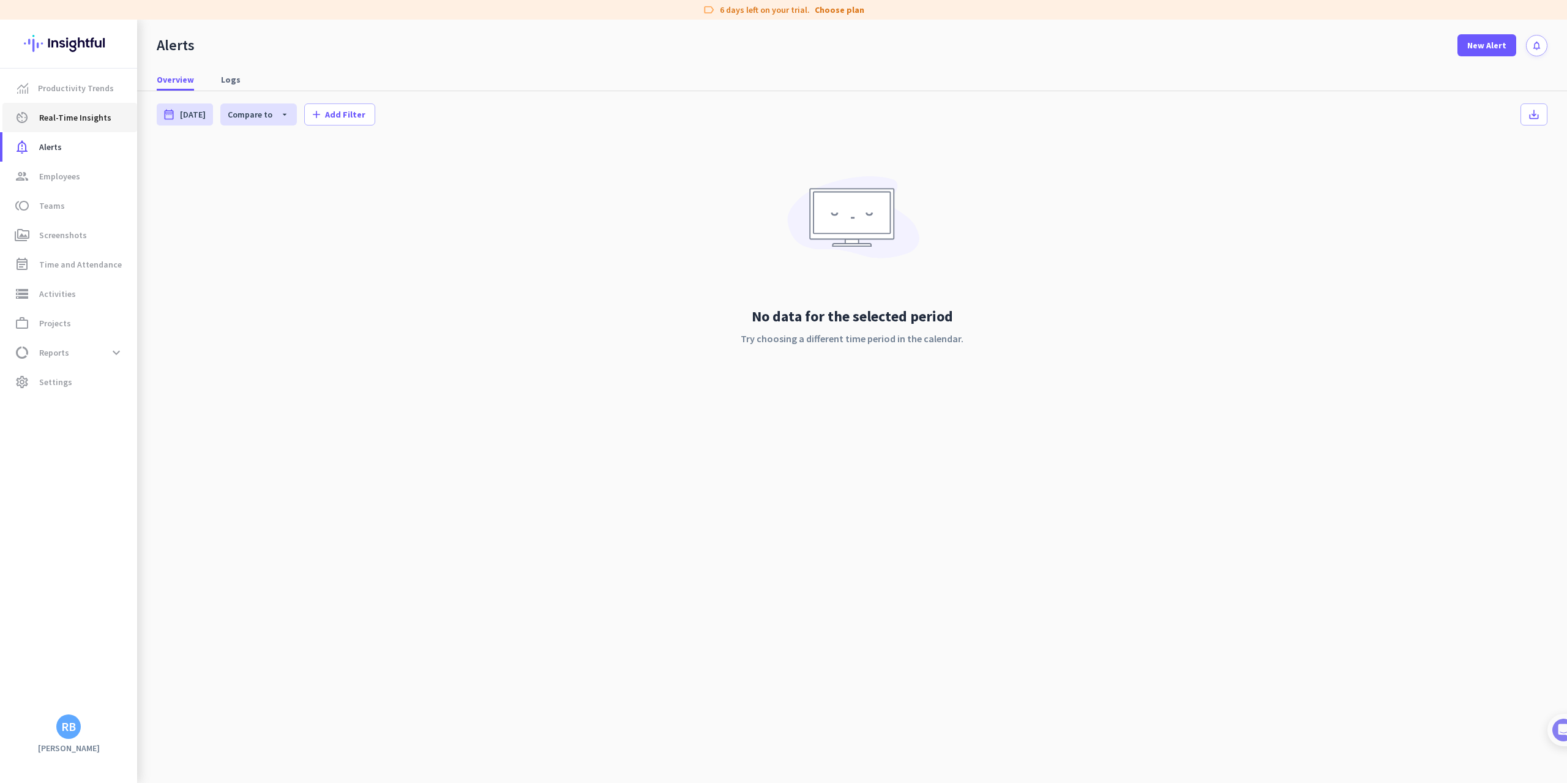
click at [61, 119] on span "Real-Time Insights" at bounding box center [75, 117] width 72 height 15
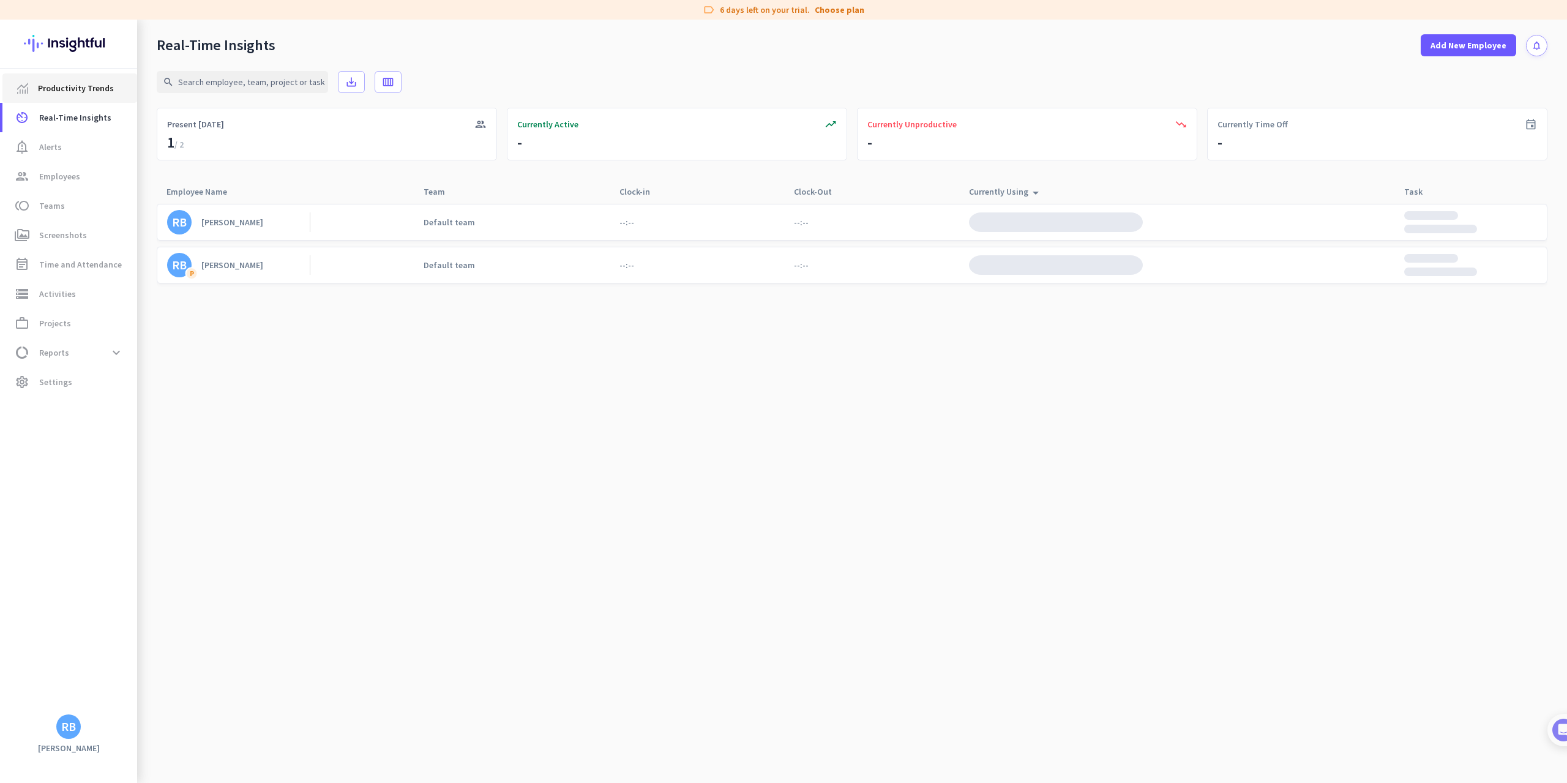
click at [64, 94] on span "Productivity Trends" at bounding box center [76, 88] width 76 height 15
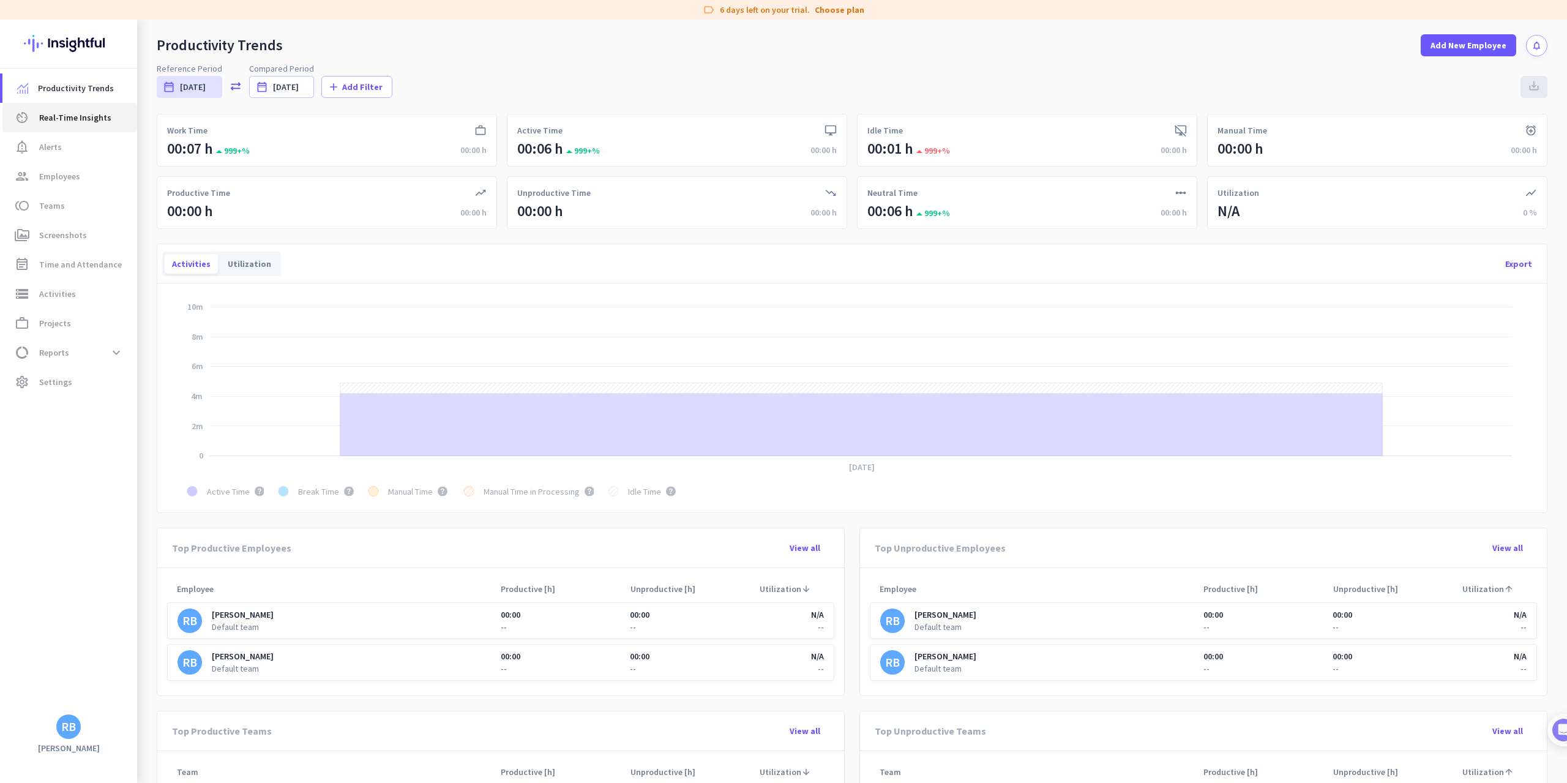
click at [70, 125] on link "av_timer Real-Time Insights" at bounding box center [69, 117] width 135 height 29
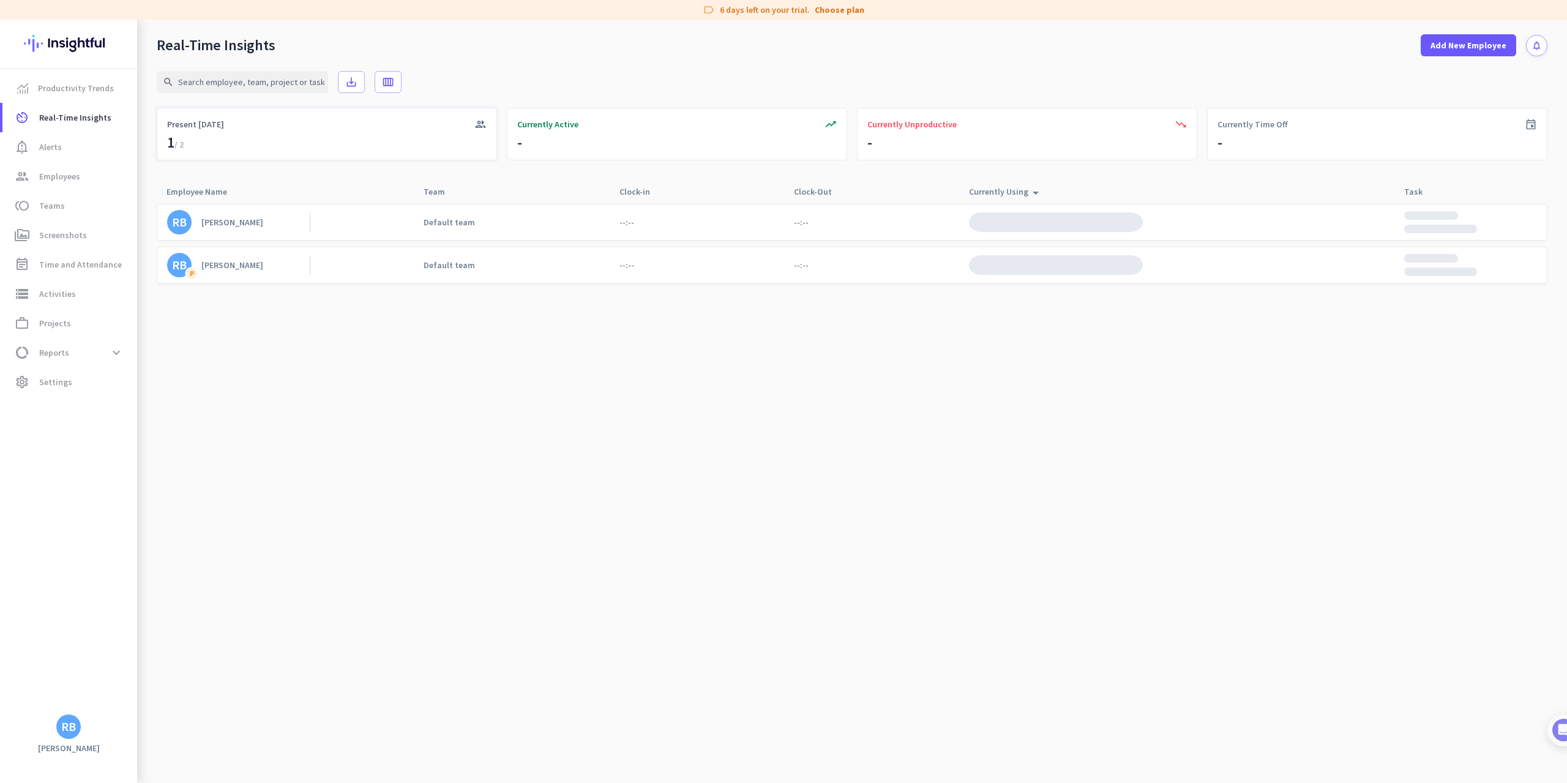
click at [266, 135] on div "group Present [DATE]" at bounding box center [327, 134] width 340 height 53
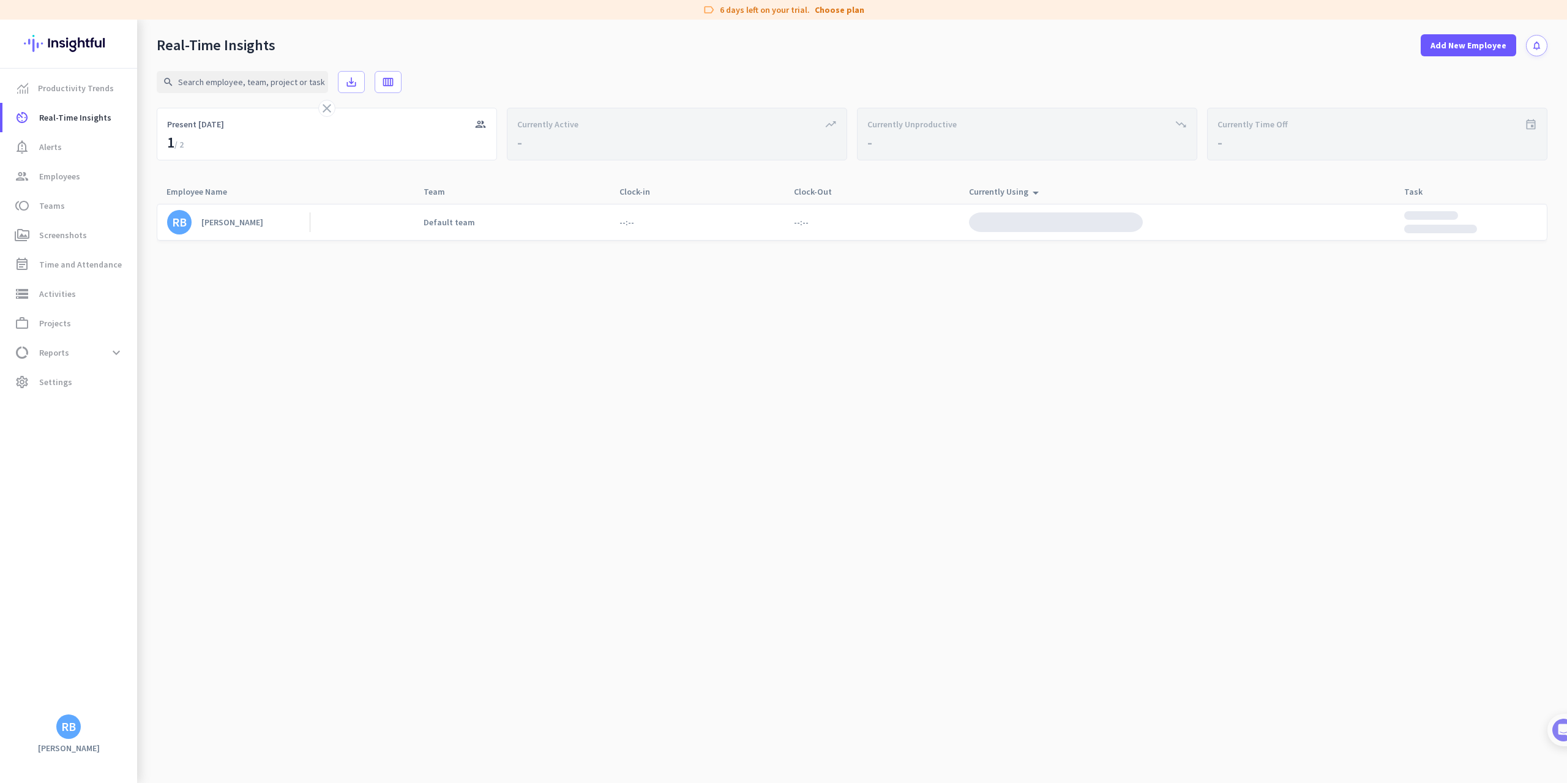
click at [254, 280] on cdk-virtual-scroll-viewport "RB [PERSON_NAME] Default team --:-- --:--" at bounding box center [852, 493] width 1390 height 580
click at [1086, 225] on div "Windows Explorer Unlabeled" at bounding box center [1056, 222] width 174 height 20
click at [1082, 225] on div "Windows Explorer Unlabeled" at bounding box center [1056, 222] width 174 height 20
click at [1067, 225] on div "Windows Explorer Unlabeled" at bounding box center [1056, 222] width 174 height 20
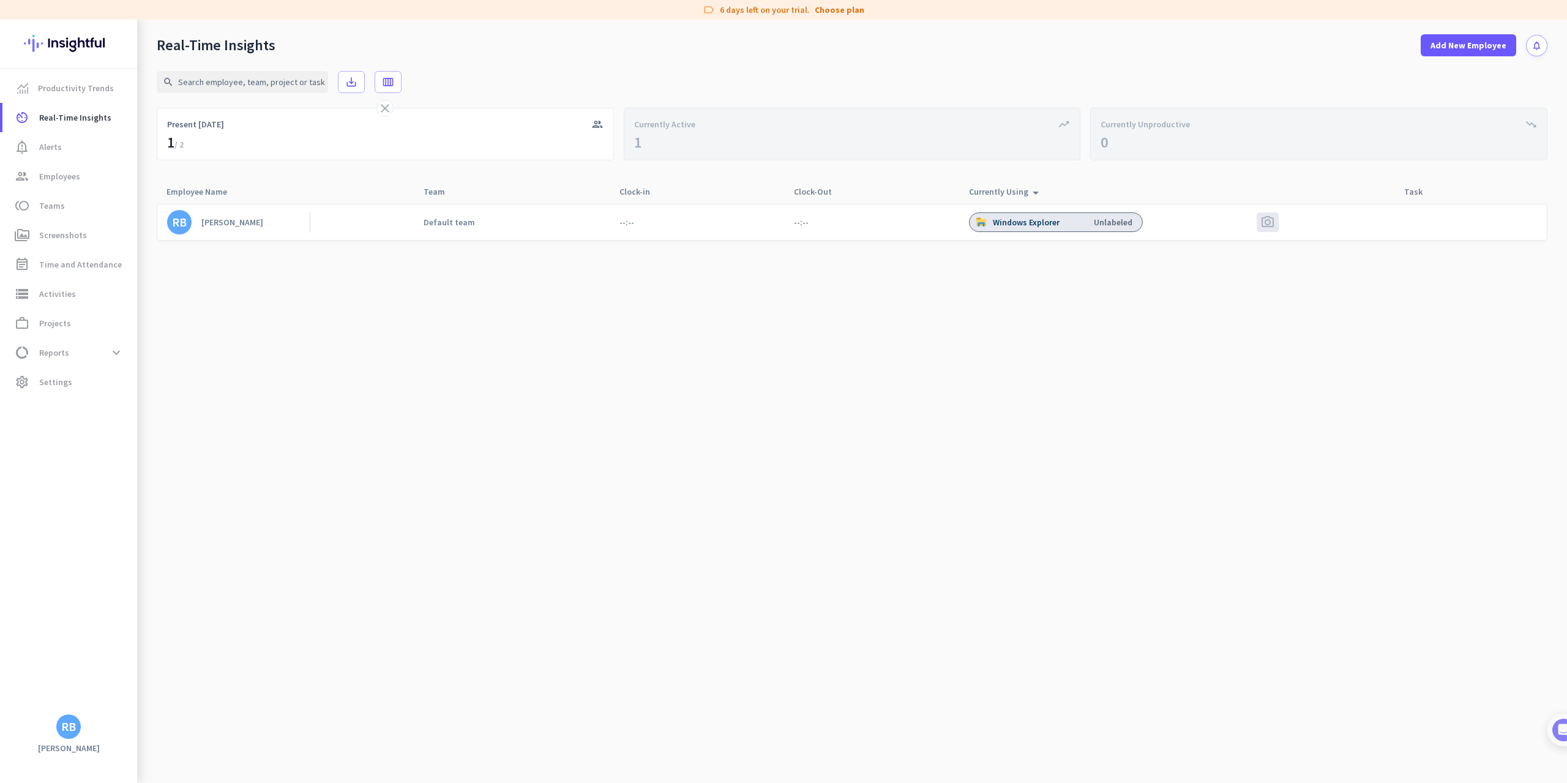
click at [1117, 228] on div "Windows Explorer Unlabeled" at bounding box center [1056, 222] width 174 height 20
click at [1117, 226] on div "Windows Explorer Unlabeled" at bounding box center [1056, 222] width 174 height 20
click at [1117, 226] on div "Unlabeled" at bounding box center [1113, 222] width 39 height 11
click at [1275, 224] on div "photo_camera" at bounding box center [1267, 222] width 22 height 20
click at [187, 217] on div "RB" at bounding box center [179, 222] width 24 height 24
